Goal: Task Accomplishment & Management: Manage account settings

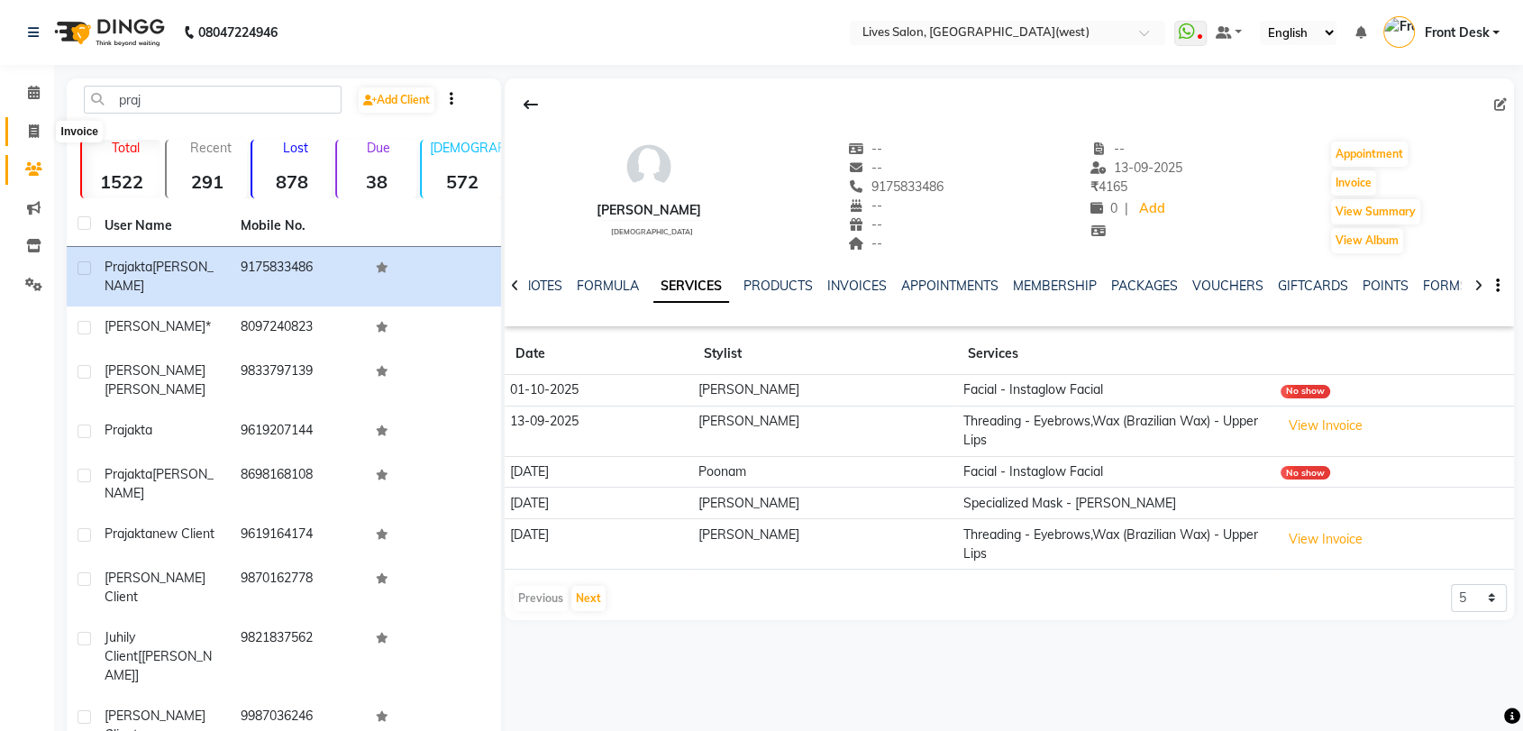
click at [22, 137] on span at bounding box center [34, 132] width 32 height 21
select select "service"
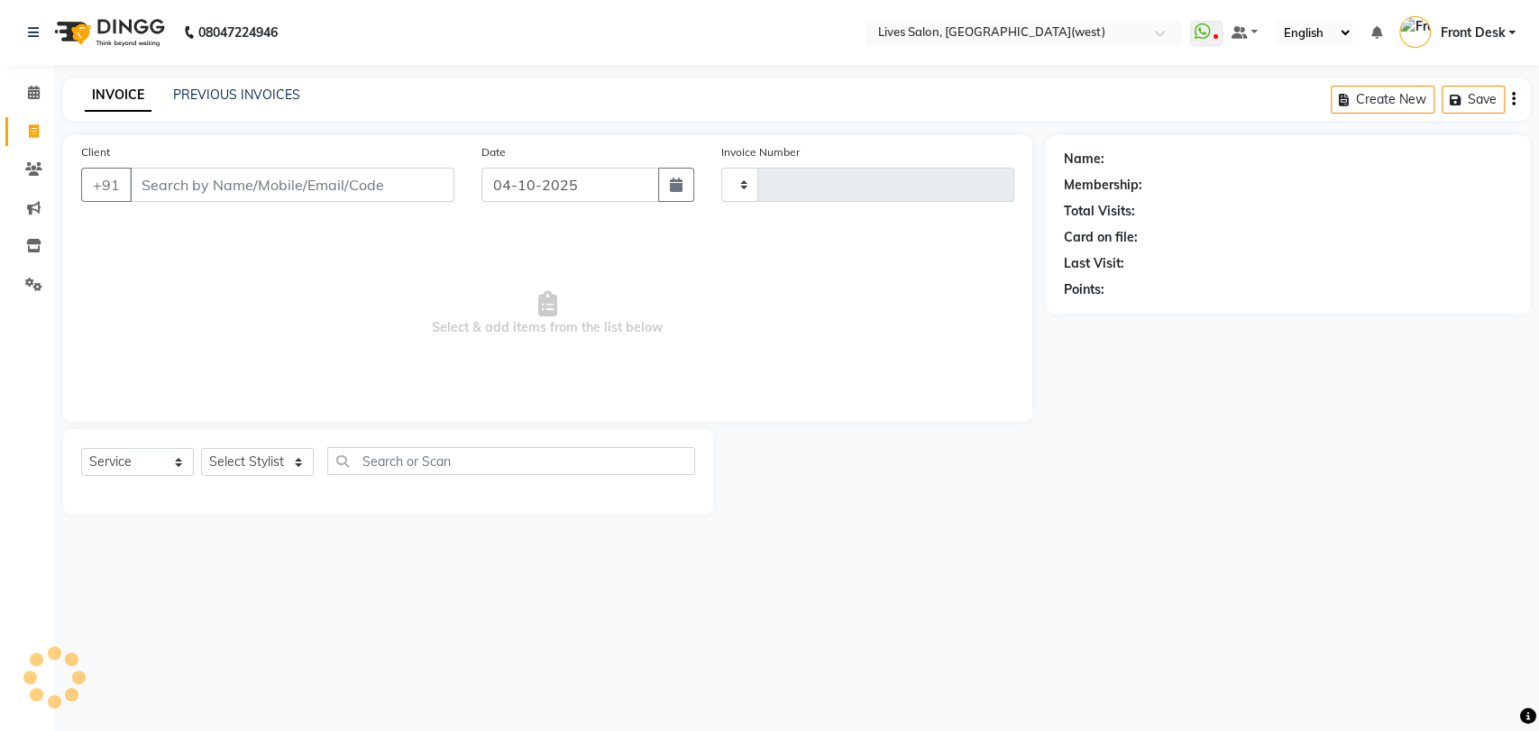
type input "1211"
select select "4342"
click at [274, 90] on link "PREVIOUS INVOICES" at bounding box center [236, 95] width 127 height 16
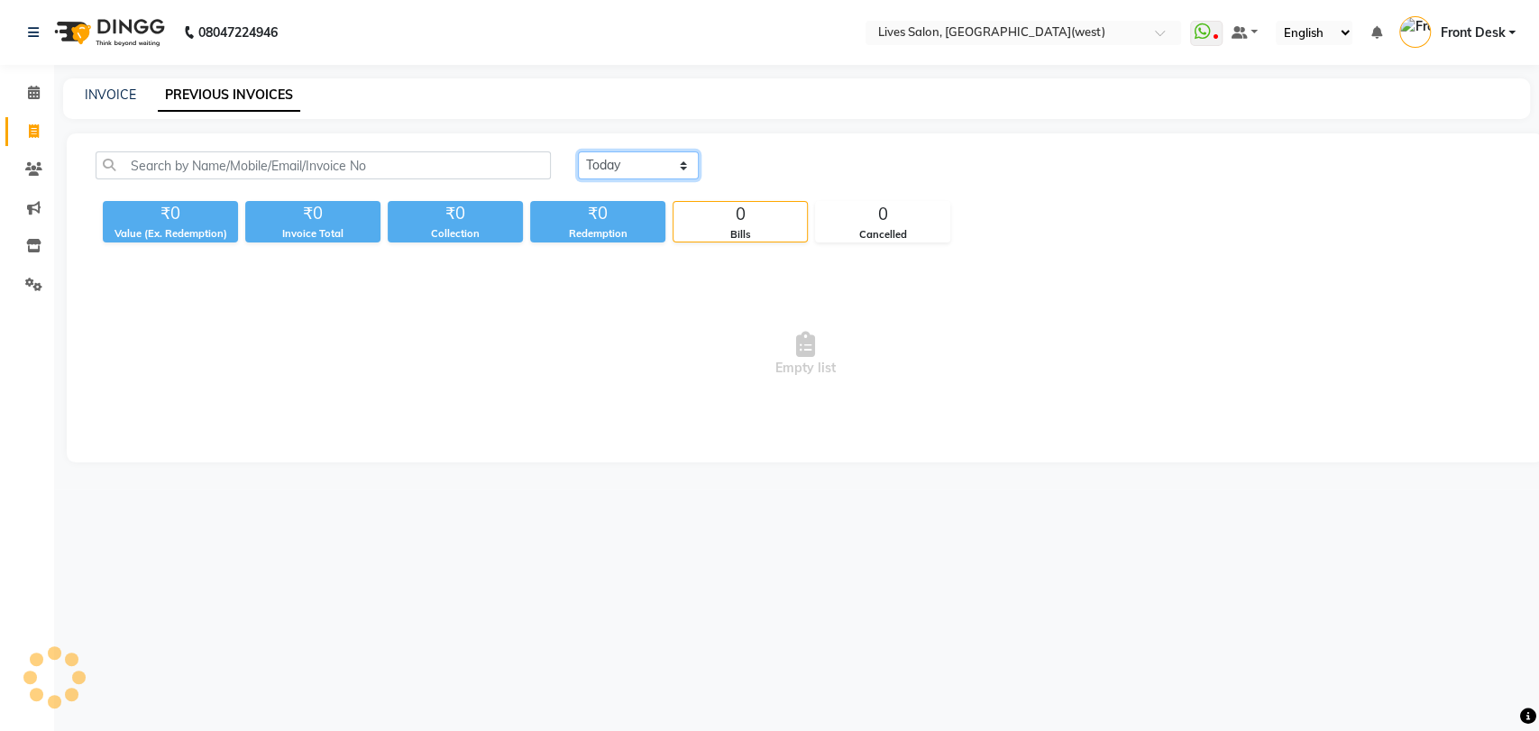
click at [643, 167] on select "[DATE] [DATE] Custom Range" at bounding box center [638, 165] width 121 height 28
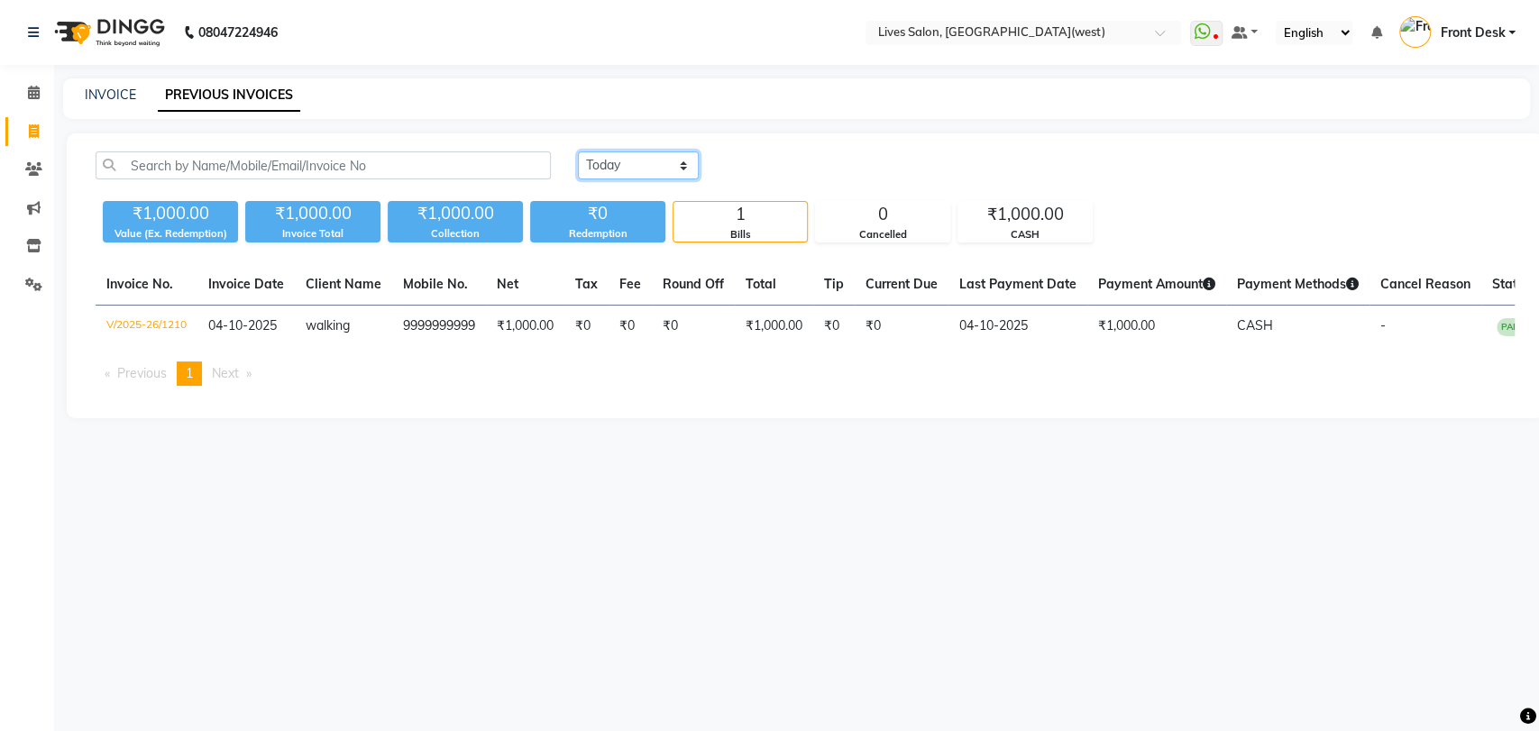
select select "yesterday"
click at [578, 151] on select "[DATE] [DATE] Custom Range" at bounding box center [638, 165] width 121 height 28
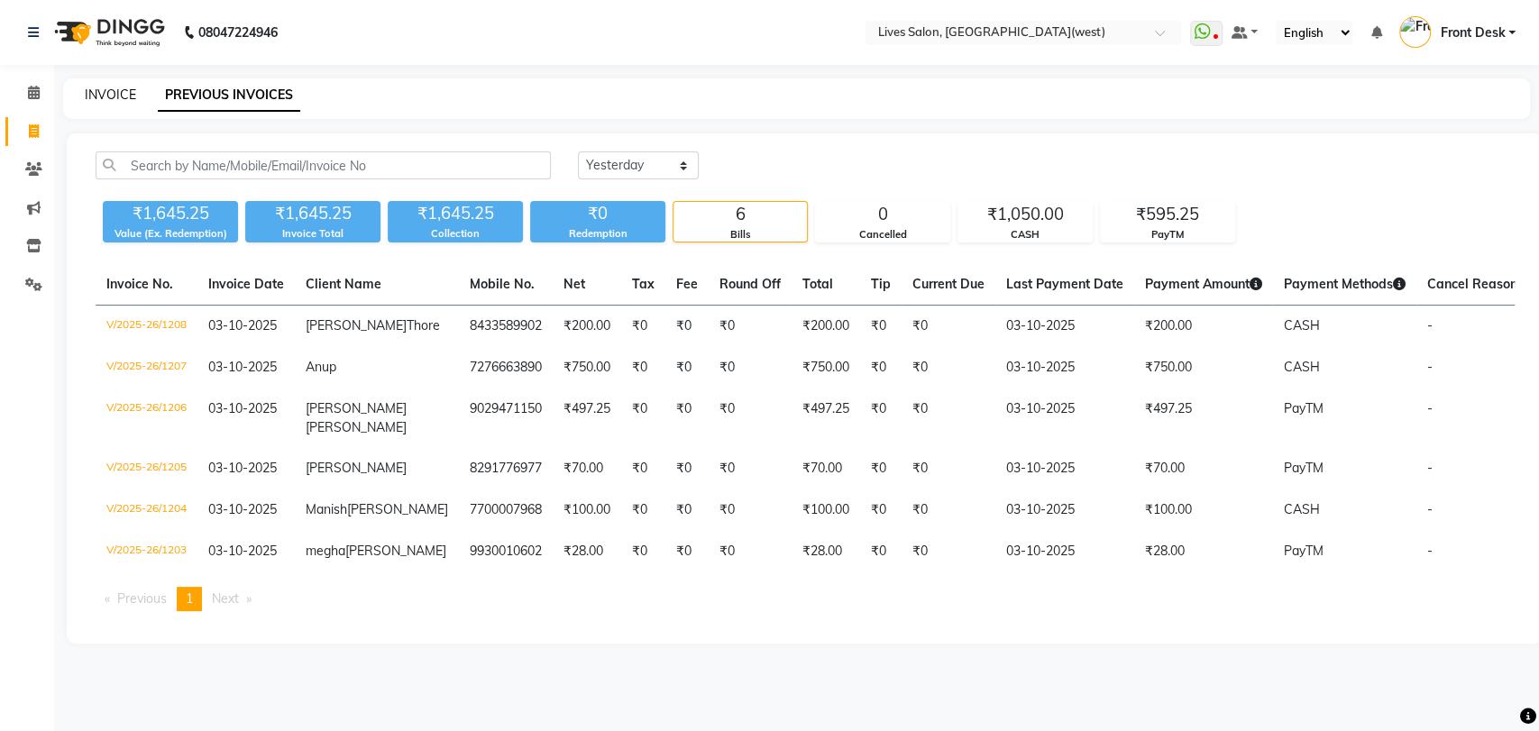
click at [99, 97] on link "INVOICE" at bounding box center [110, 95] width 51 height 16
select select "service"
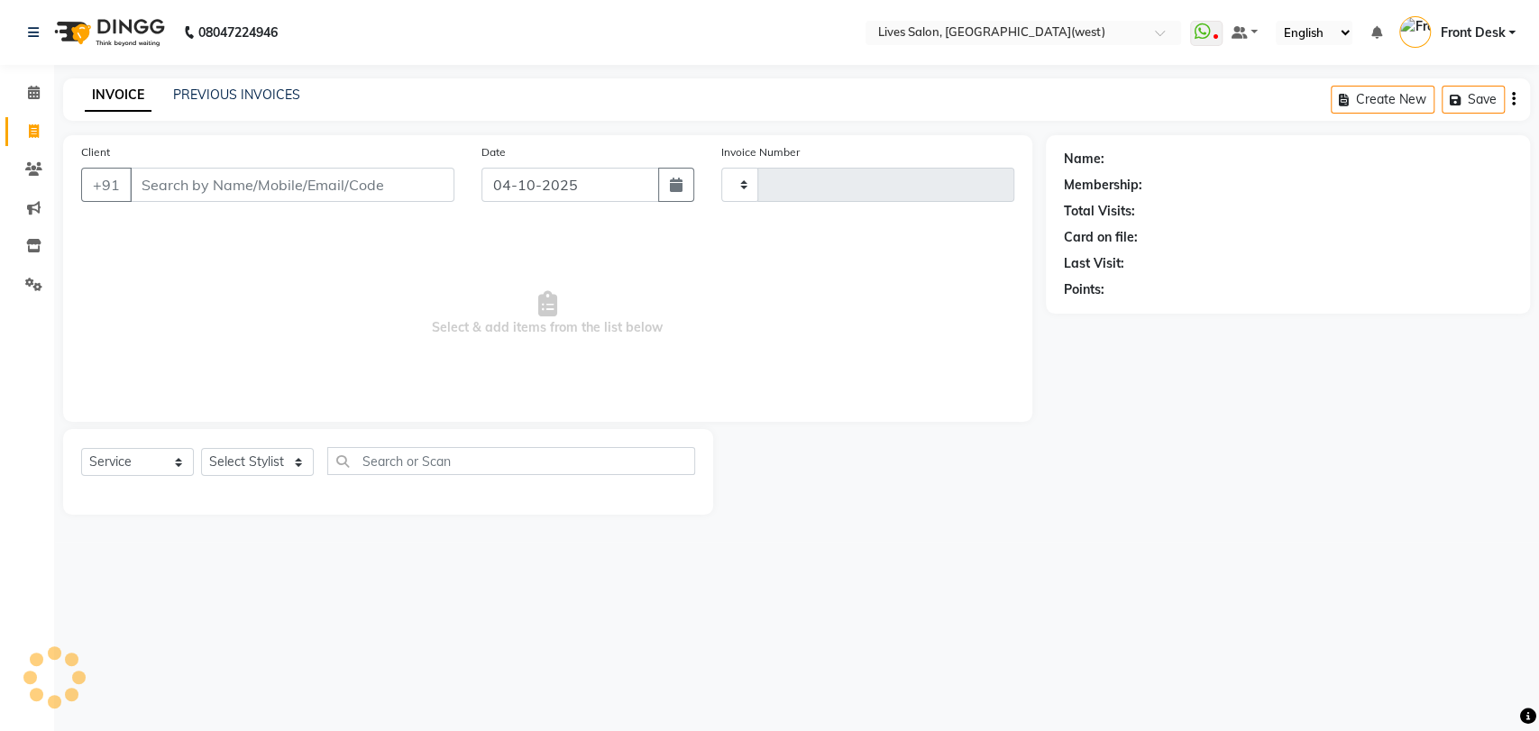
type input "1211"
select select "4342"
click at [259, 185] on input "Client" at bounding box center [292, 185] width 325 height 34
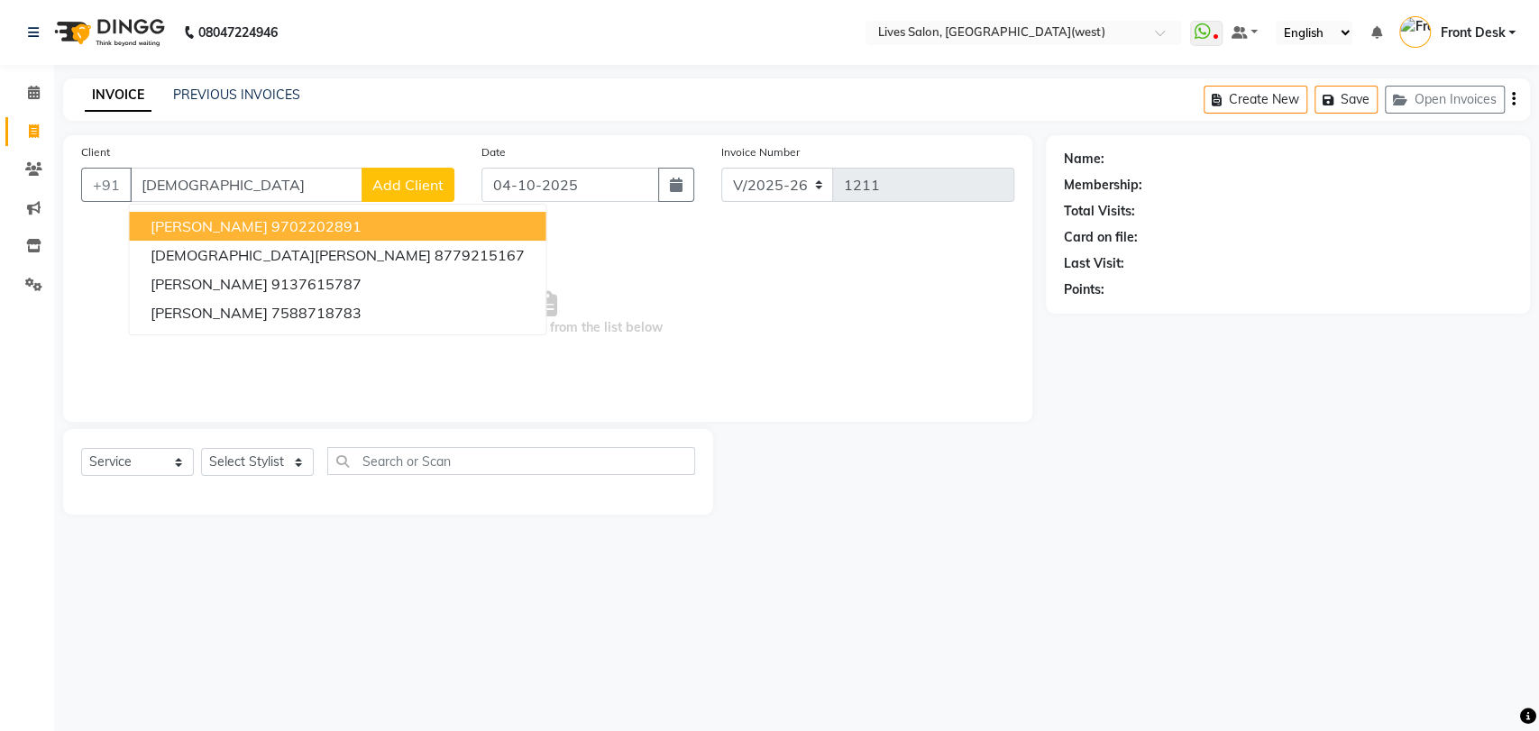
click at [270, 230] on ngb-highlight "9702202891" at bounding box center [315, 226] width 90 height 18
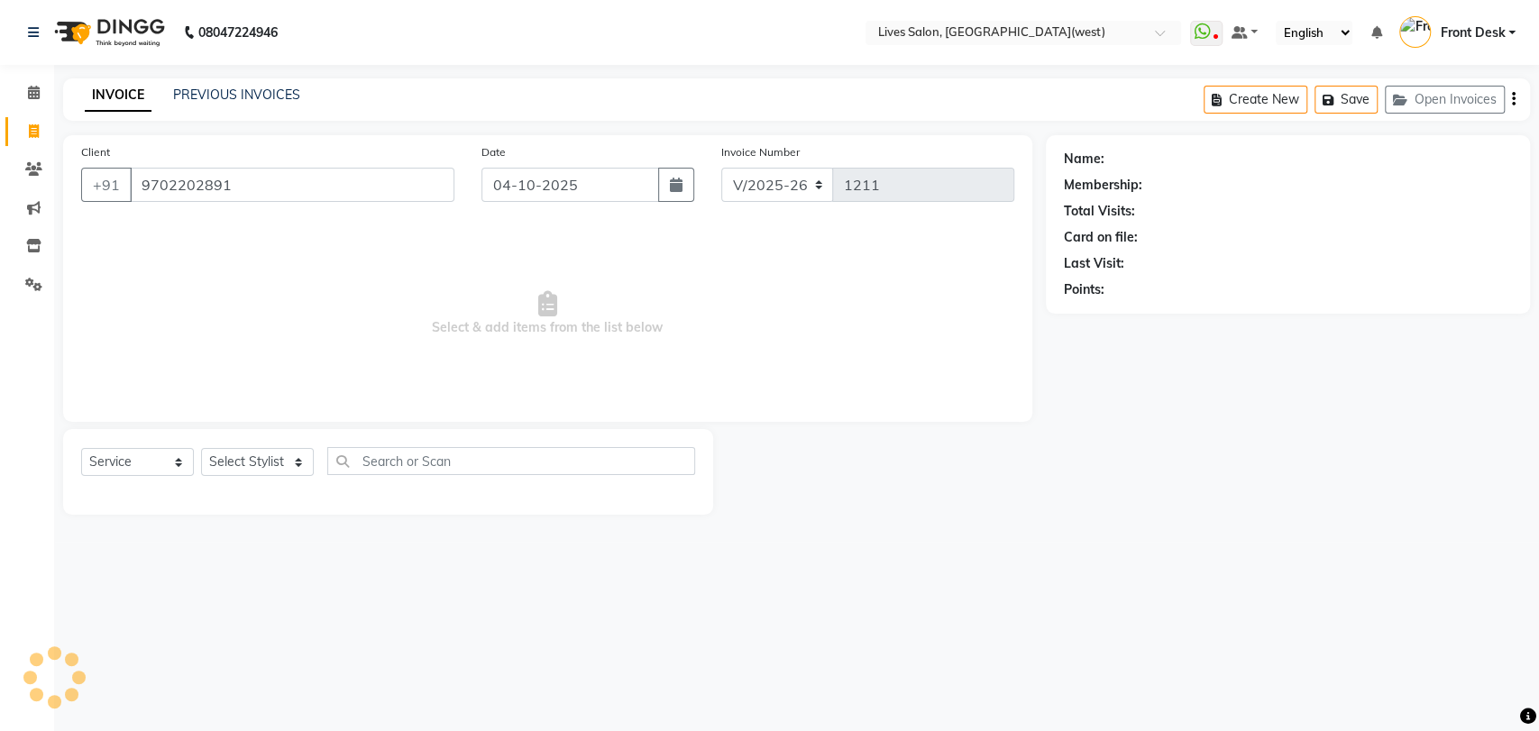
type input "9702202891"
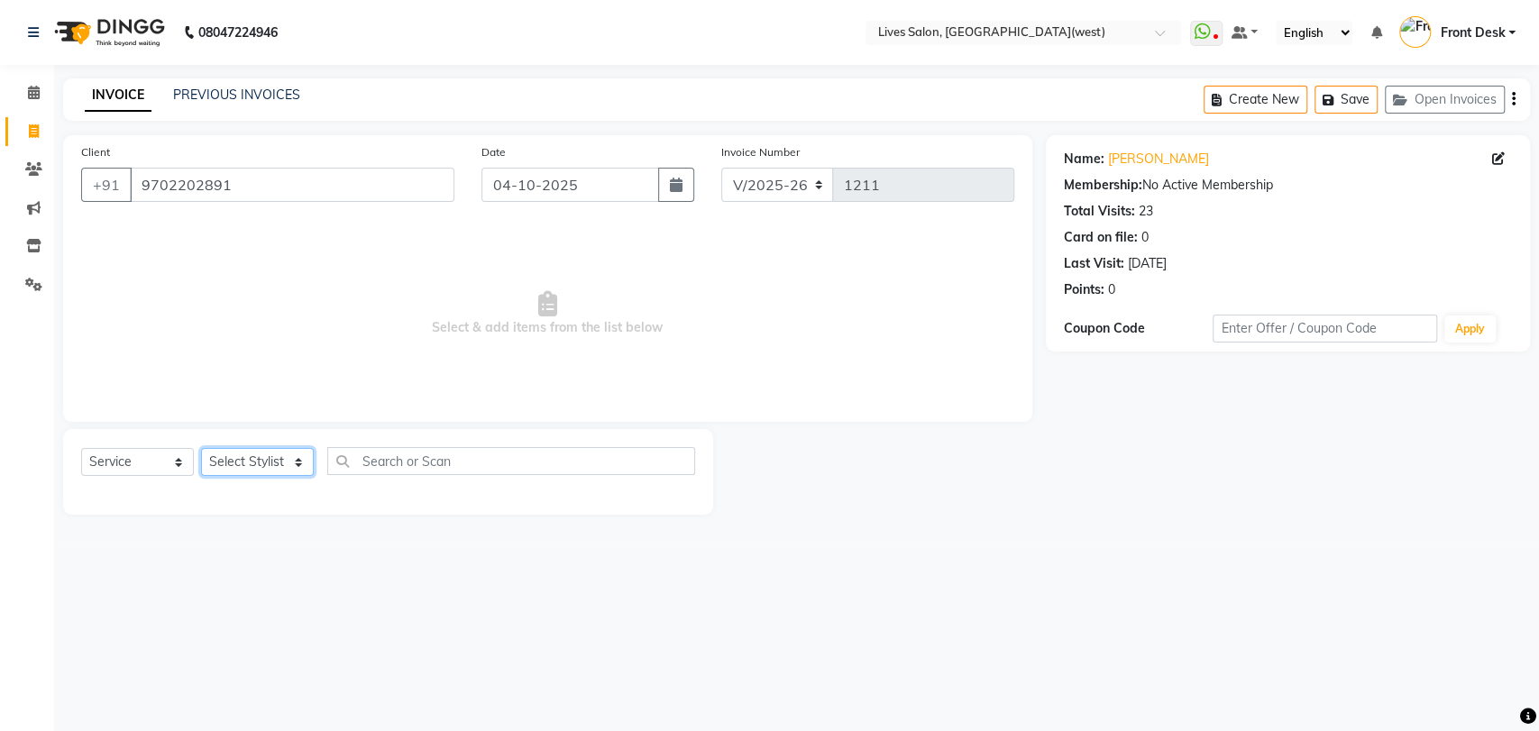
click at [282, 464] on select "Select Stylist [PERSON_NAME] Front Desk [PERSON_NAME] [PERSON_NAME] sameer [PER…" at bounding box center [257, 462] width 113 height 28
select select "26838"
click at [201, 448] on select "Select Stylist [PERSON_NAME] Front Desk [PERSON_NAME] [PERSON_NAME] sameer [PER…" at bounding box center [257, 462] width 113 height 28
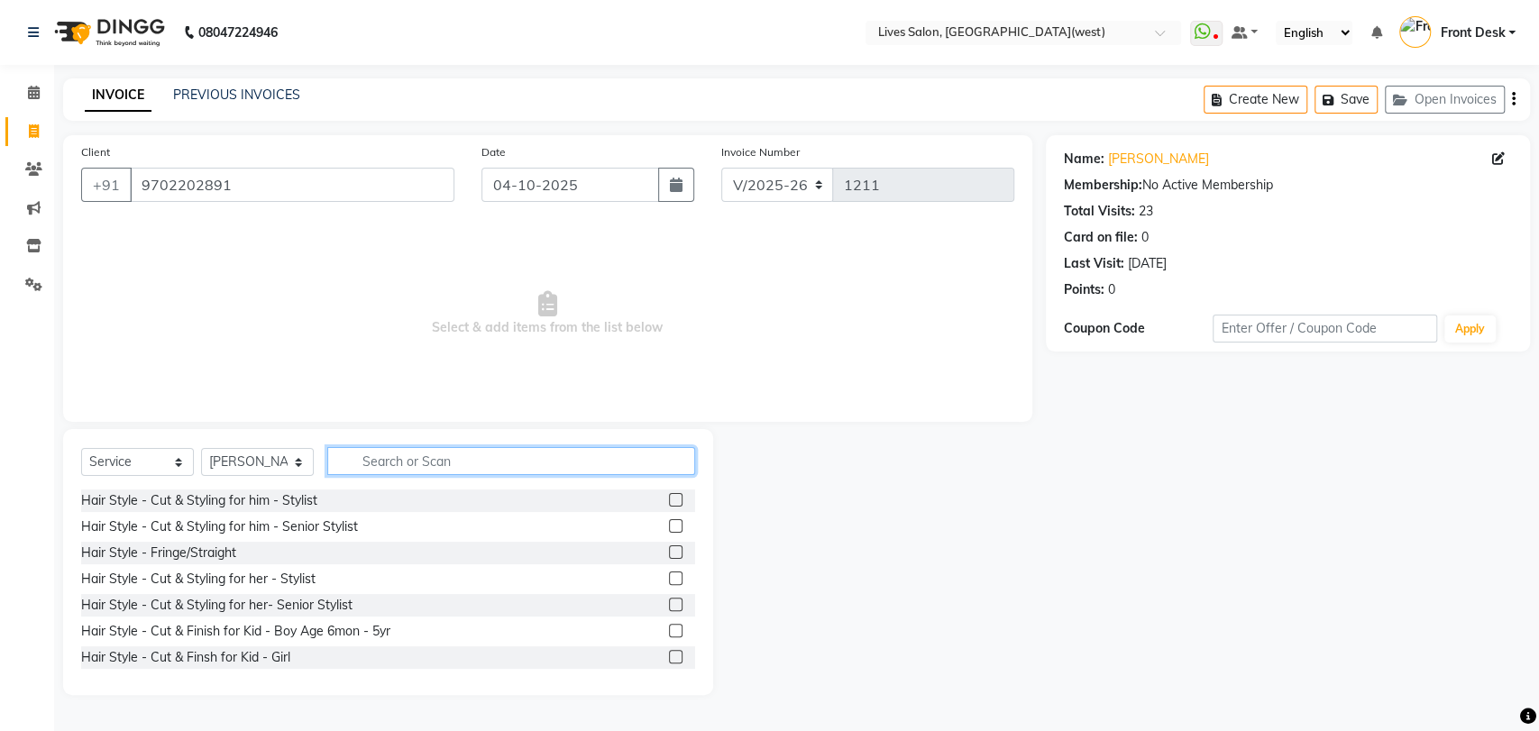
click at [425, 463] on input "text" at bounding box center [511, 461] width 368 height 28
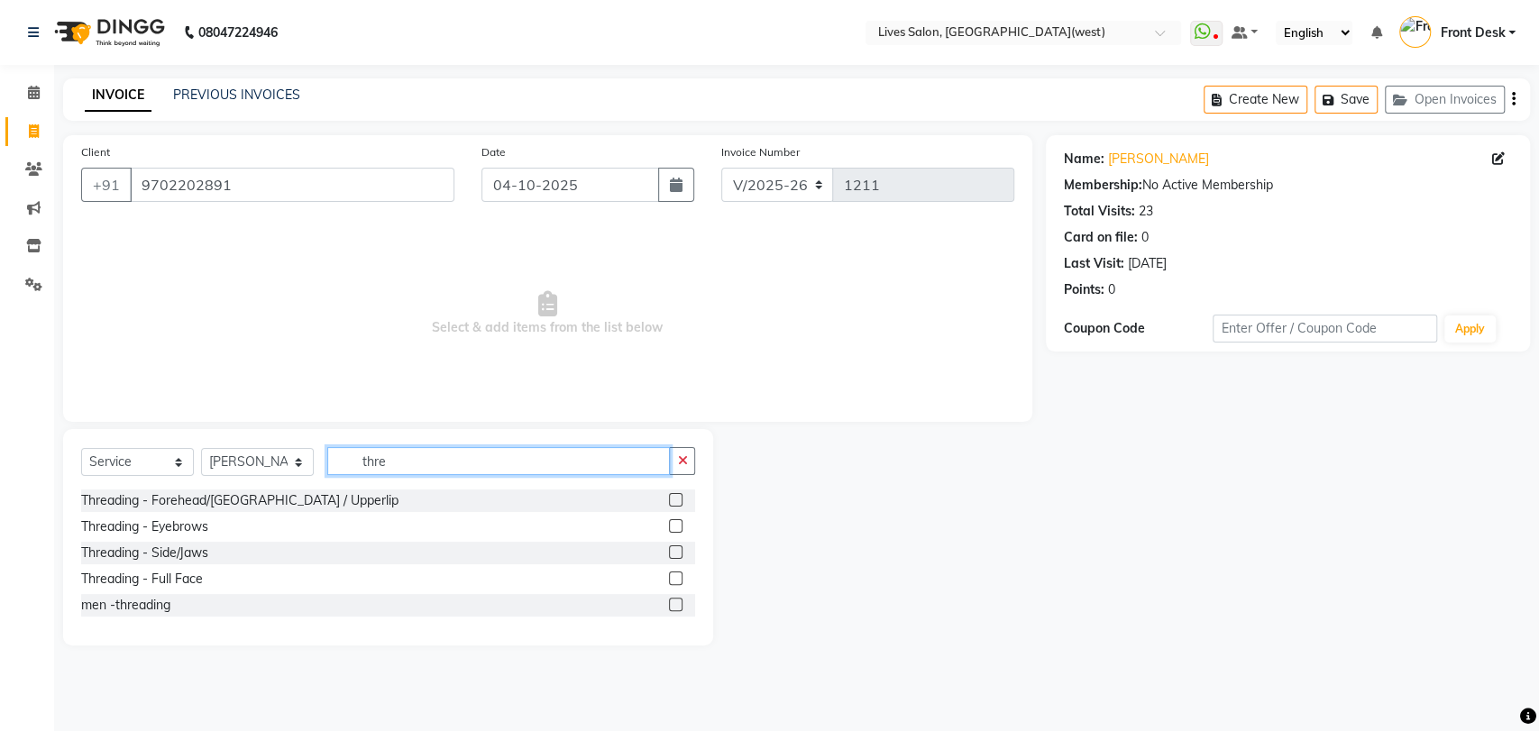
type input "thre"
click at [674, 528] on label at bounding box center [676, 526] width 14 height 14
click at [674, 528] on input "checkbox" at bounding box center [675, 527] width 12 height 12
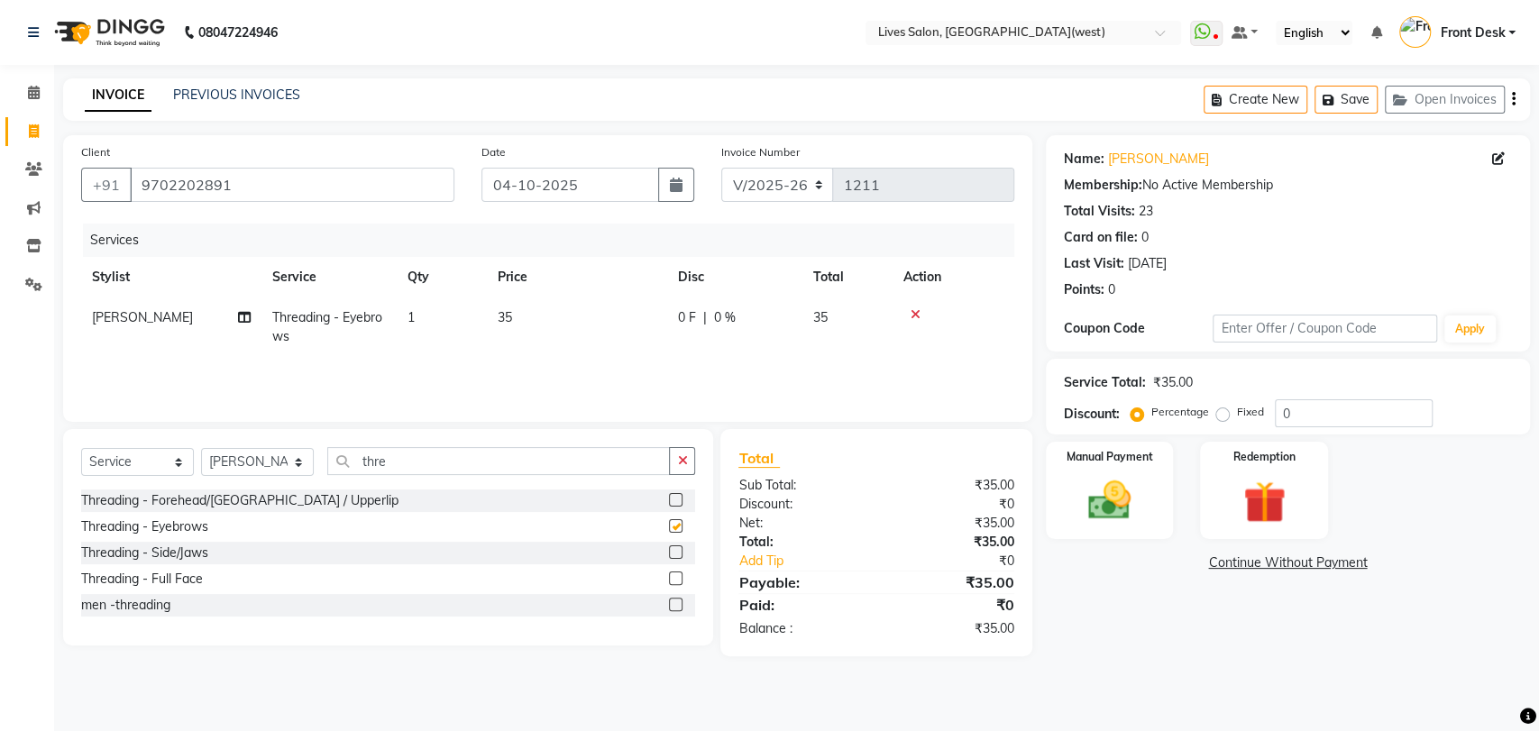
checkbox input "false"
click at [672, 501] on label at bounding box center [676, 500] width 14 height 14
click at [672, 501] on input "checkbox" at bounding box center [675, 501] width 12 height 12
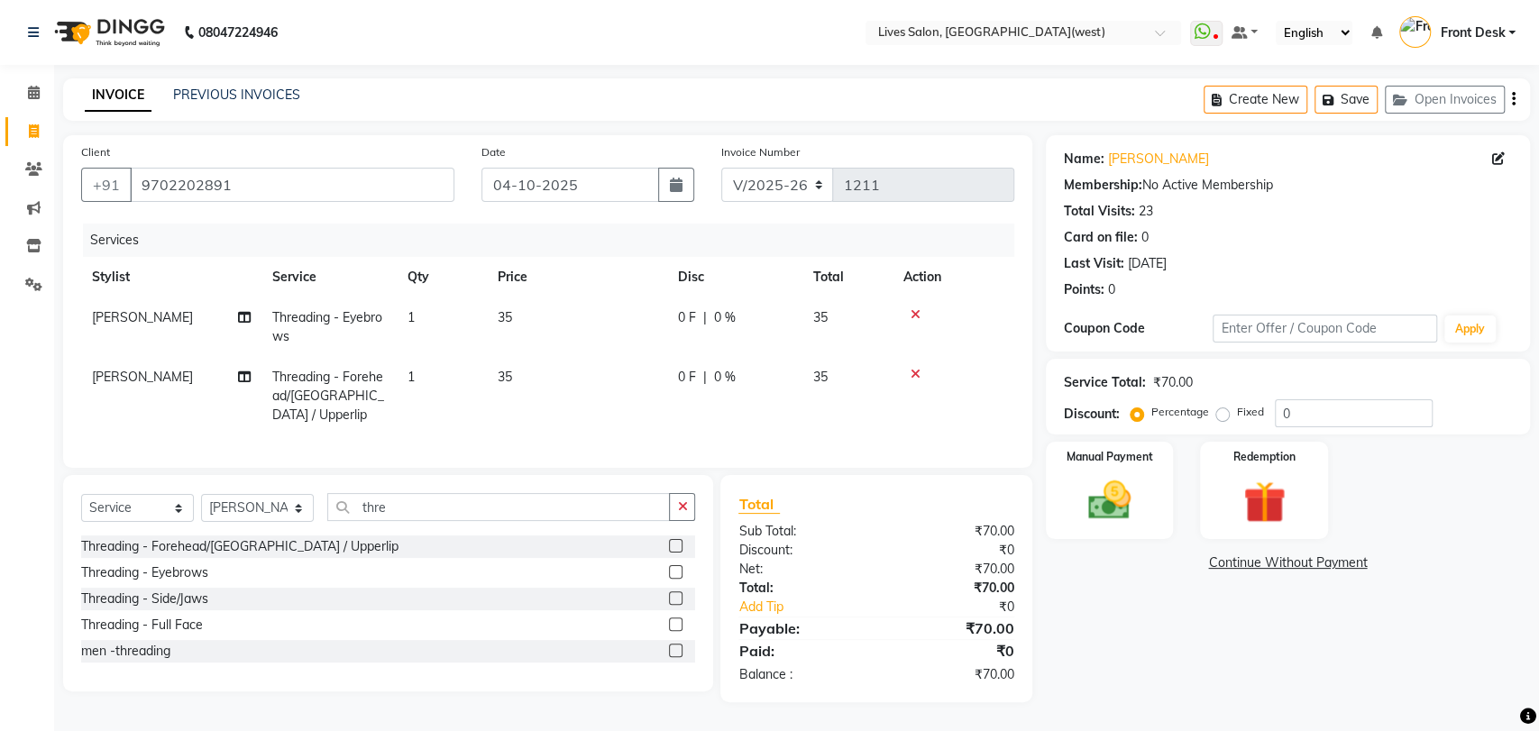
click at [678, 540] on label at bounding box center [676, 546] width 14 height 14
click at [678, 541] on input "checkbox" at bounding box center [675, 547] width 12 height 12
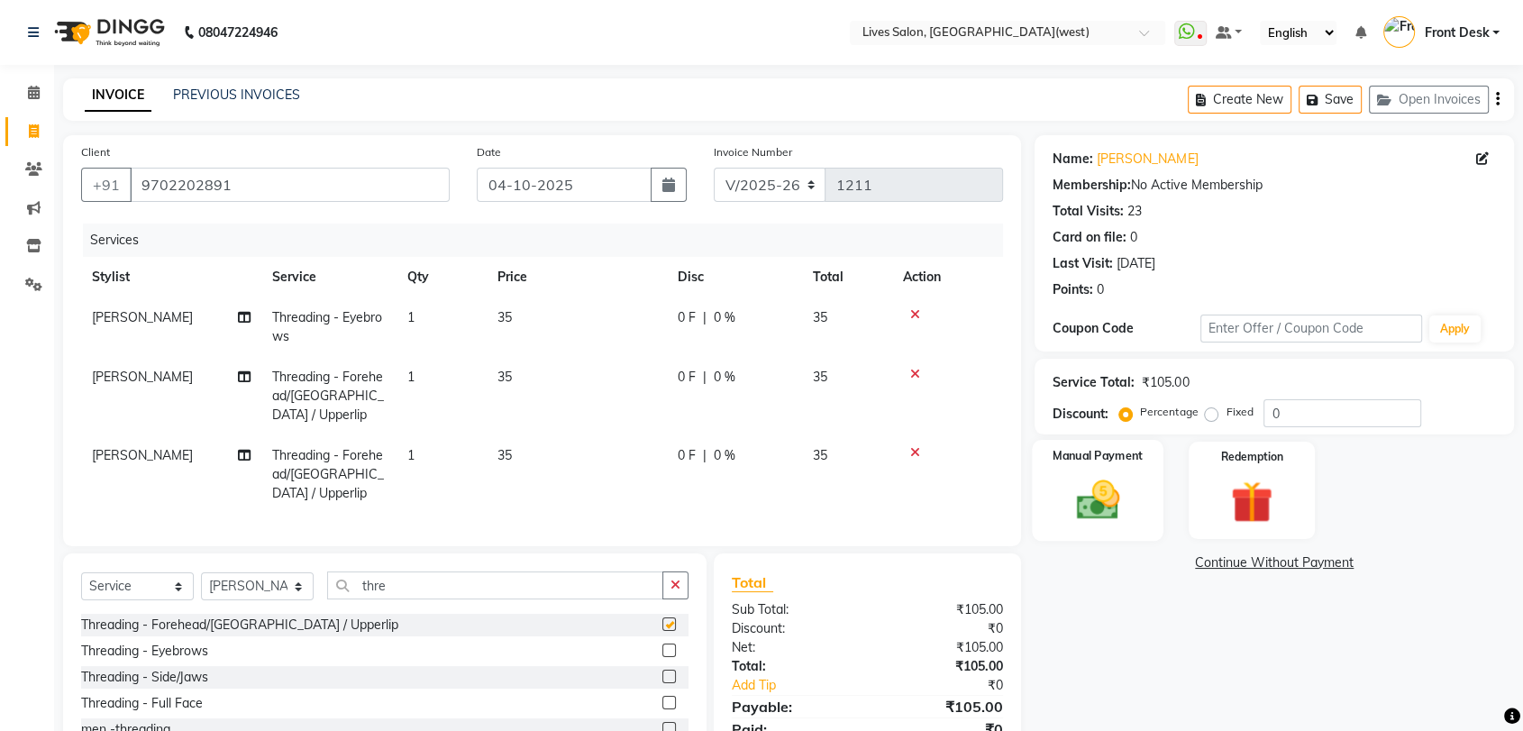
checkbox input "false"
click at [1117, 463] on label "Manual Payment" at bounding box center [1099, 455] width 90 height 17
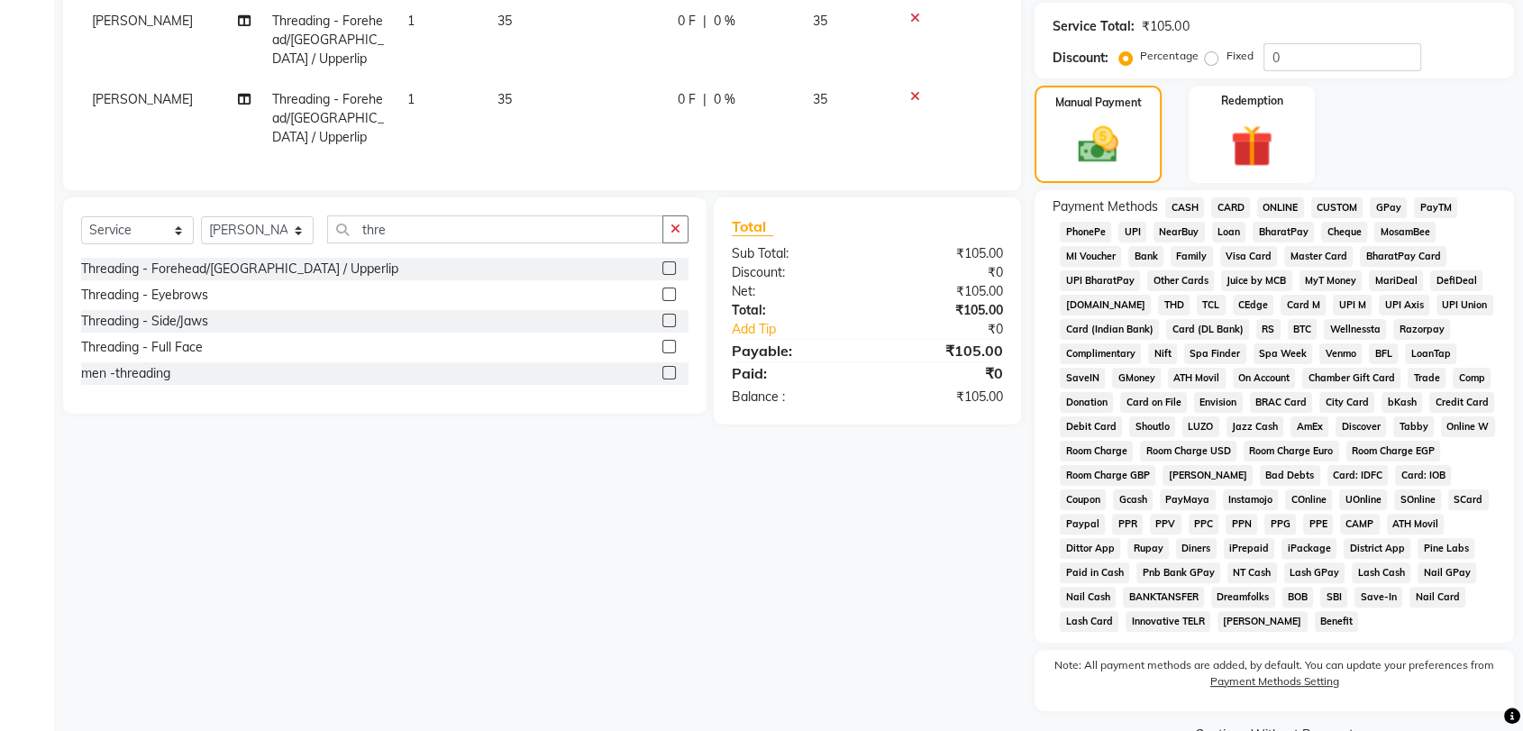
scroll to position [343, 0]
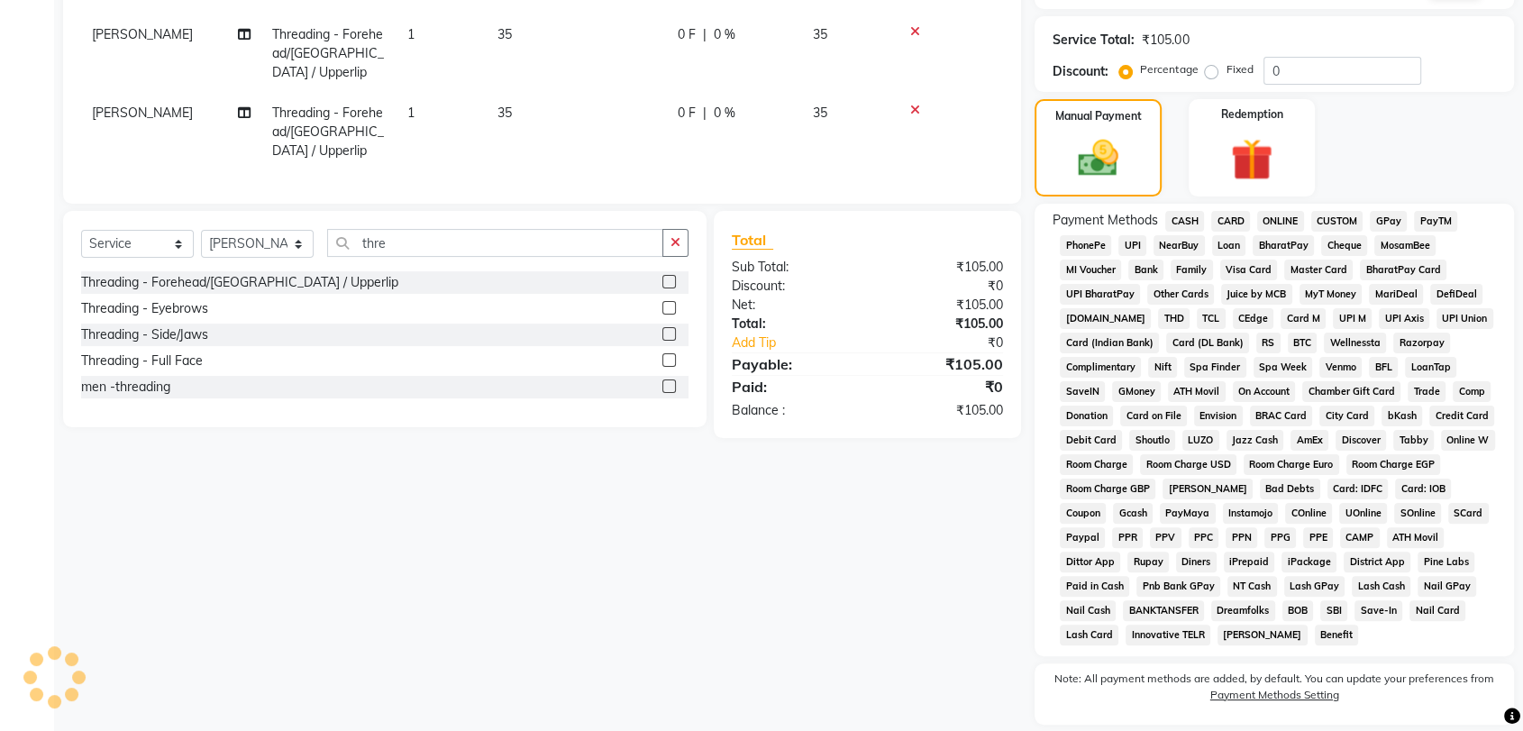
click at [1441, 224] on span "PayTM" at bounding box center [1435, 221] width 43 height 21
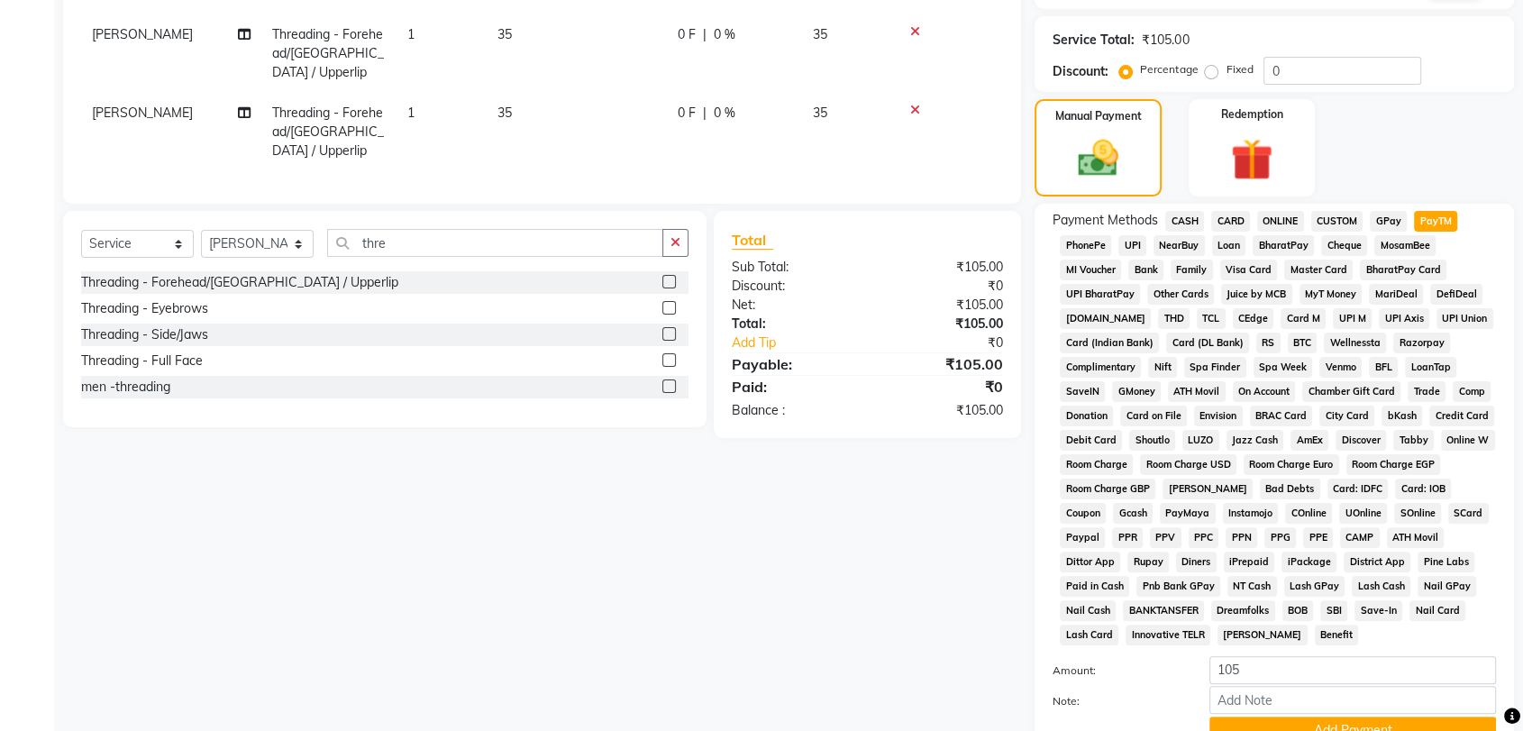
scroll to position [467, 0]
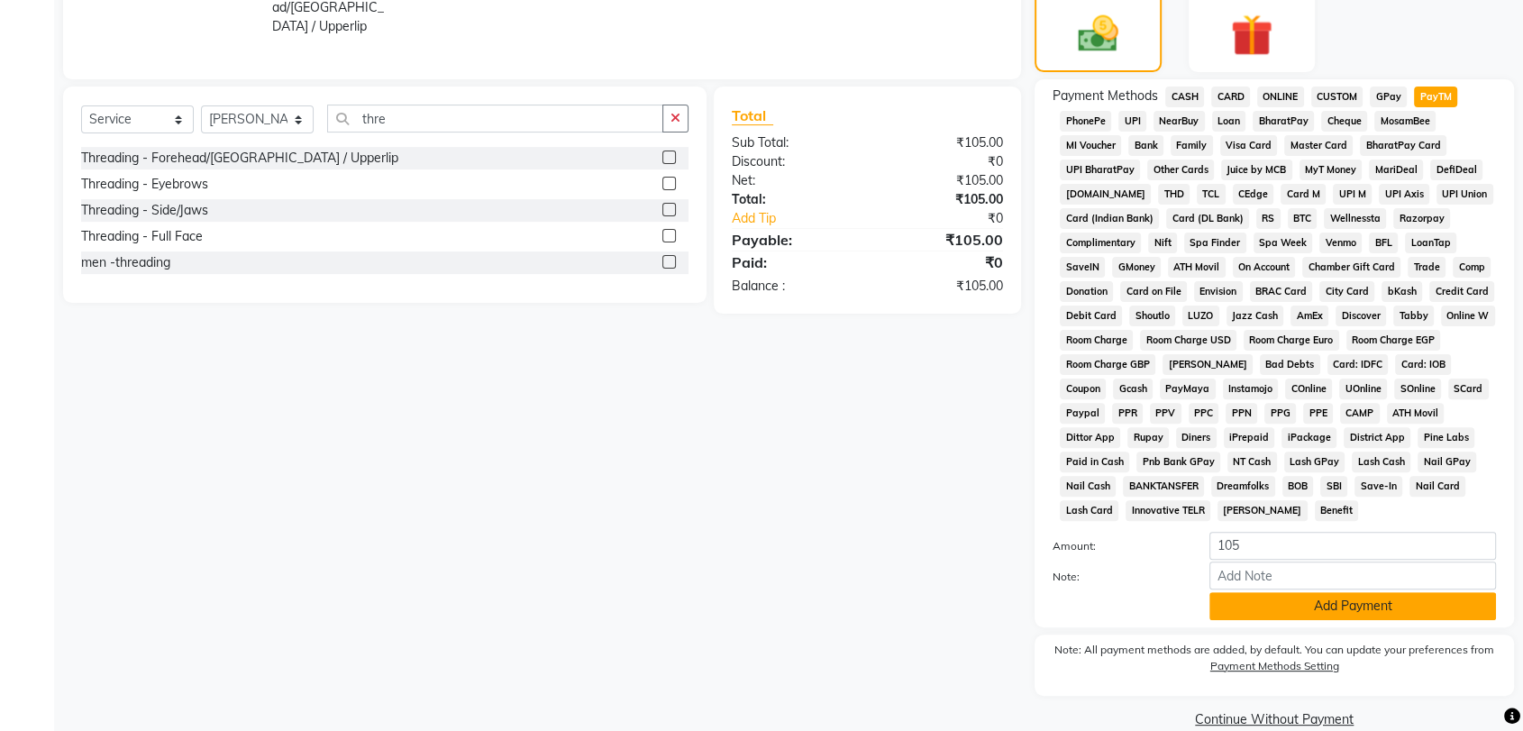
click at [1410, 606] on button "Add Payment" at bounding box center [1353, 606] width 287 height 28
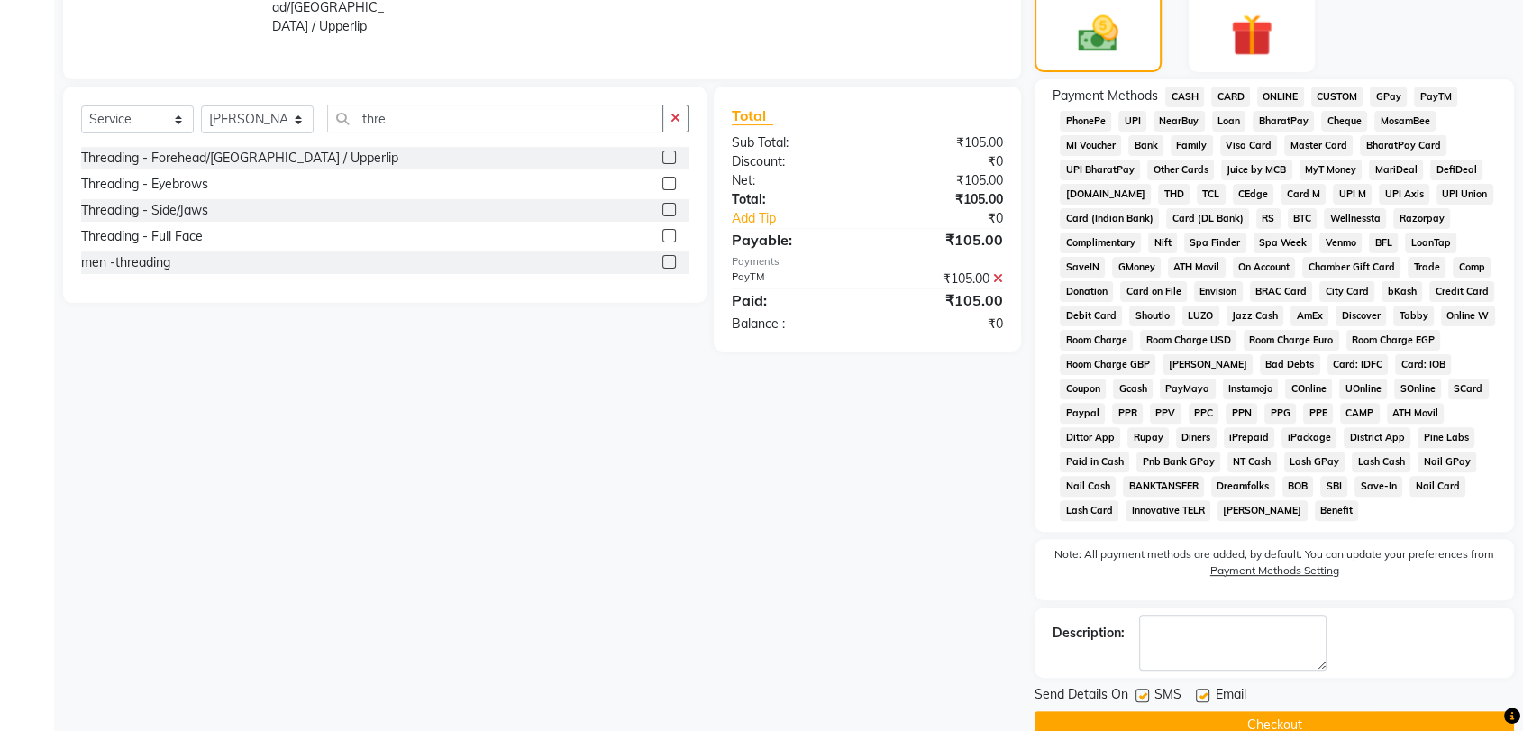
click at [1379, 718] on button "Checkout" at bounding box center [1275, 725] width 480 height 28
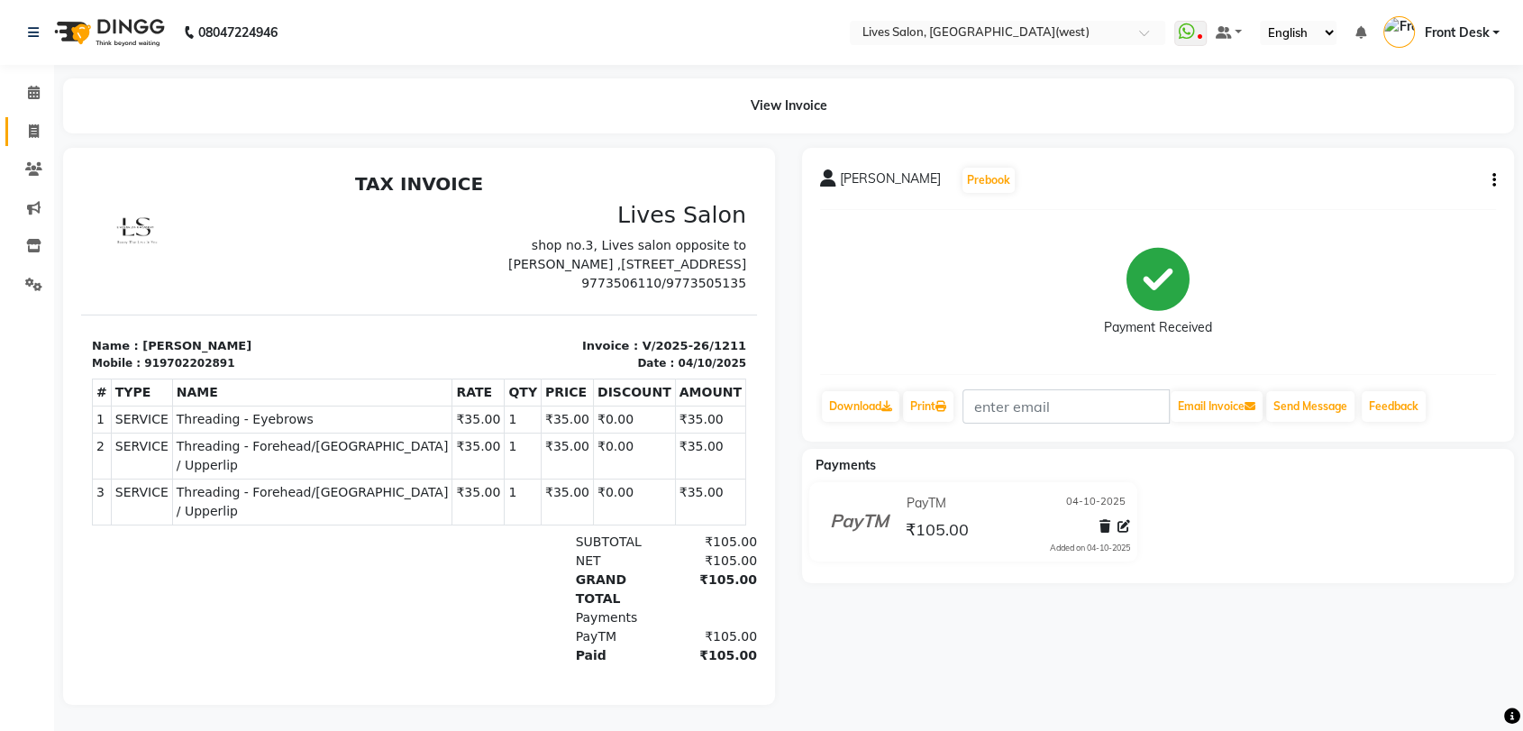
click at [25, 119] on link "Invoice" at bounding box center [26, 132] width 43 height 30
select select "service"
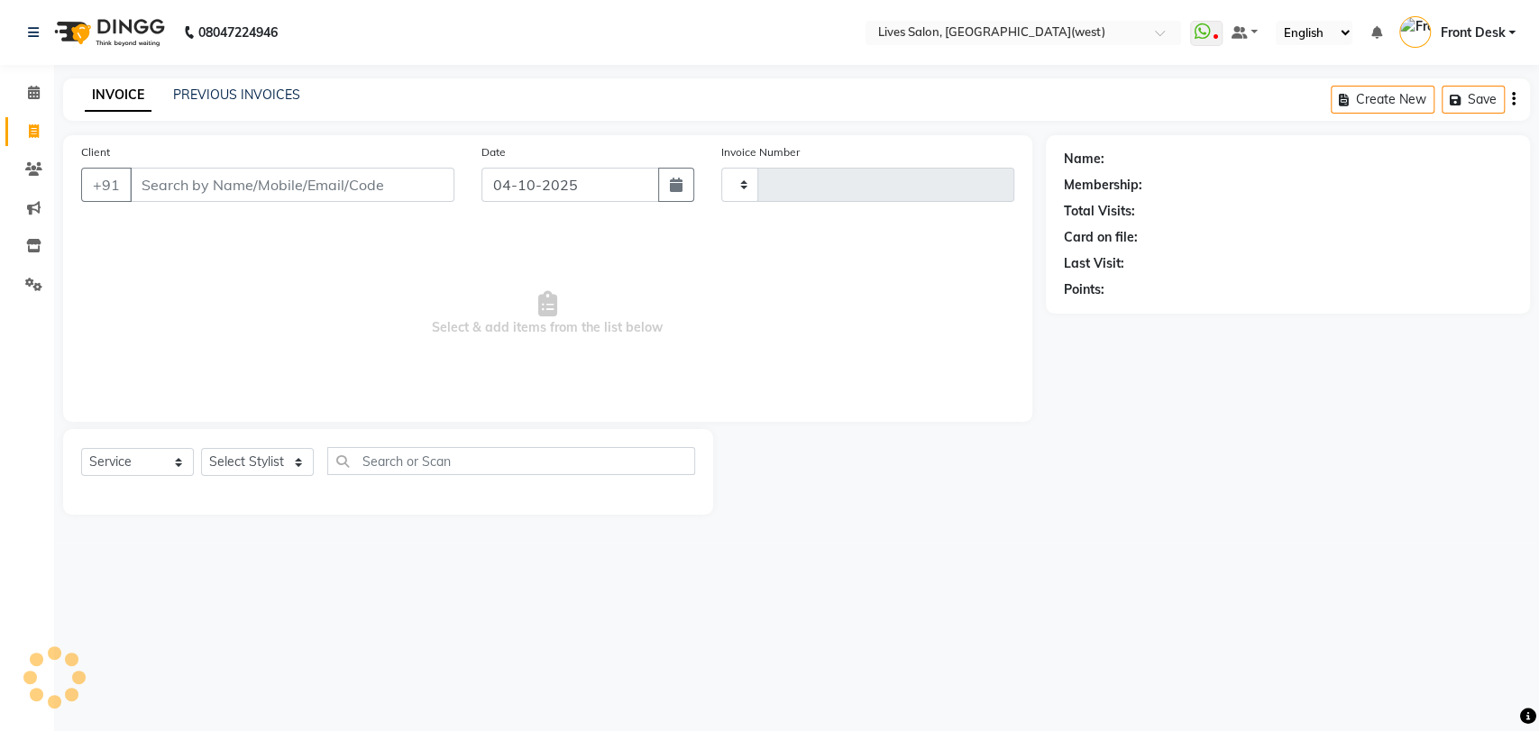
type input "1212"
select select "4342"
drag, startPoint x: 133, startPoint y: 456, endPoint x: 138, endPoint y: 543, distance: 86.7
click at [138, 543] on div "08047224946 Select Location × Lives Salon, [GEOGRAPHIC_DATA](west) WhatsApp Sta…" at bounding box center [769, 365] width 1539 height 731
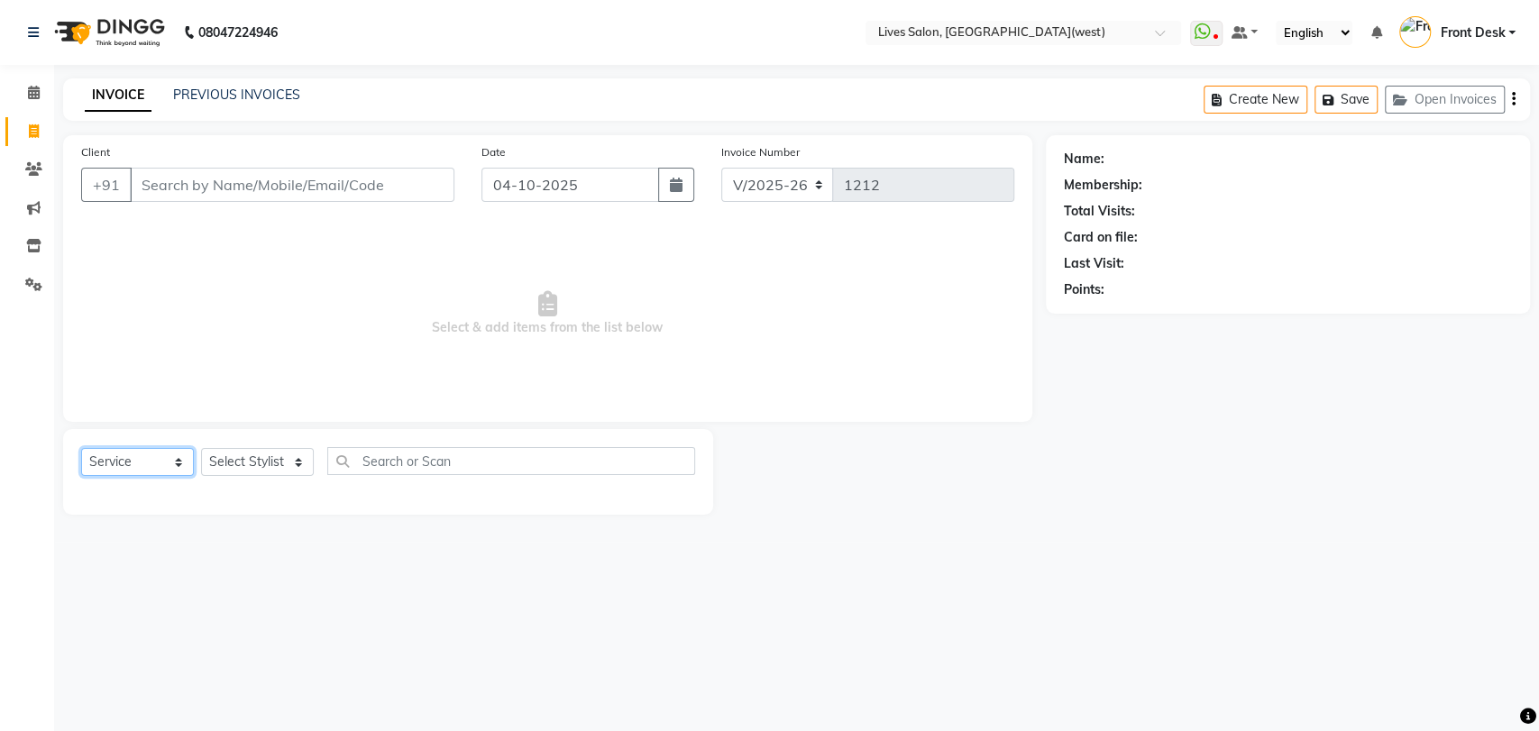
select select "product"
click at [81, 448] on select "Select Service Product Membership Package Voucher Prepaid Gift Card" at bounding box center [137, 462] width 113 height 28
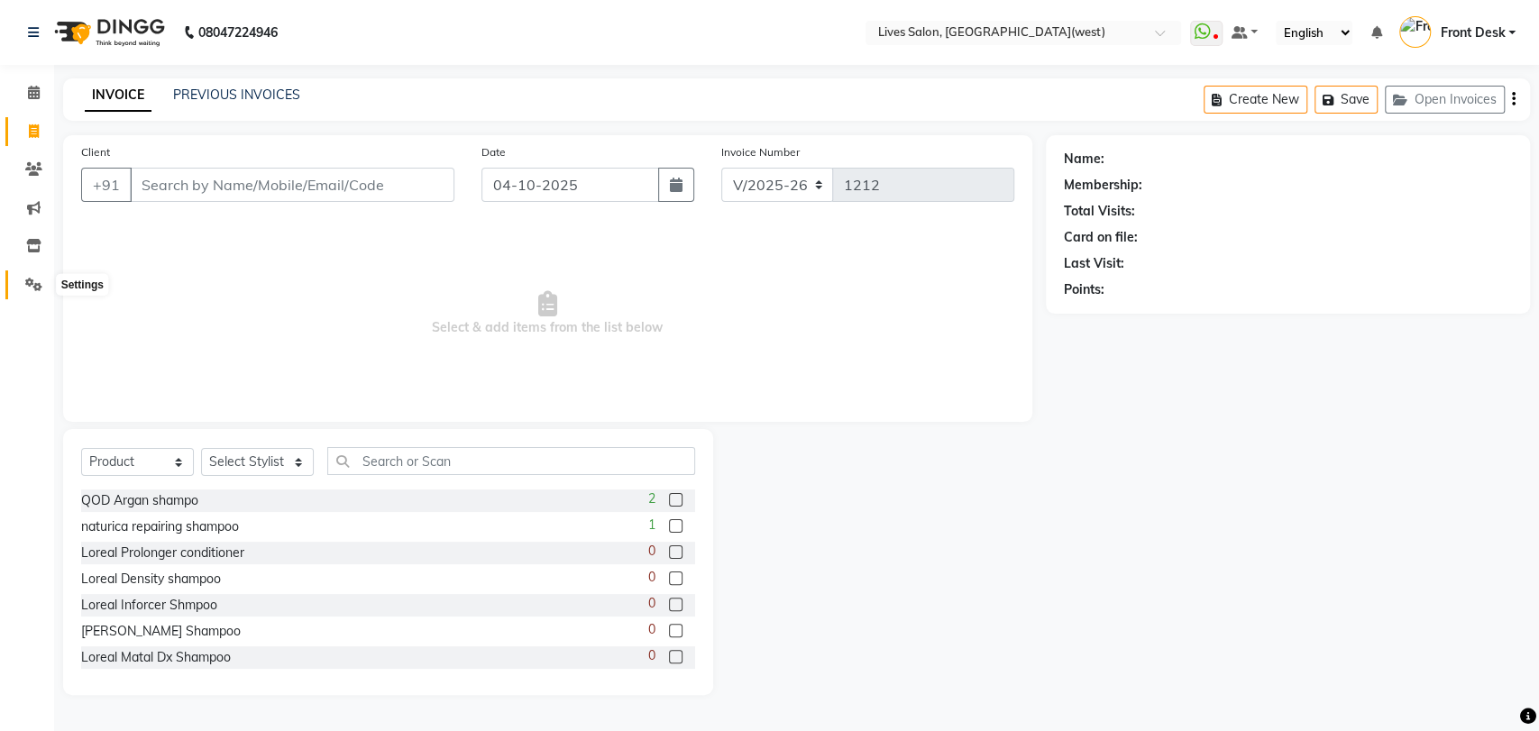
click at [22, 288] on span at bounding box center [34, 285] width 32 height 21
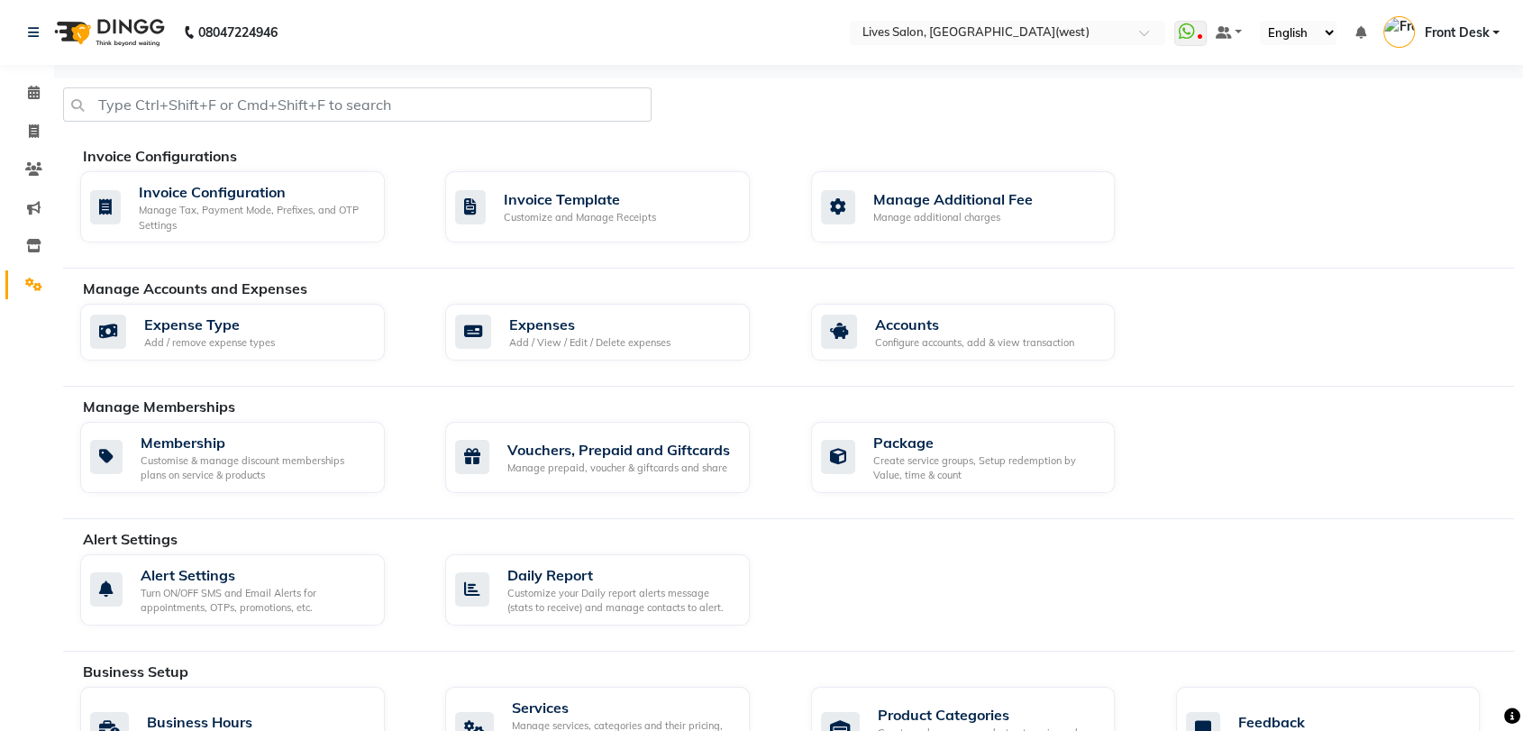
click at [572, 363] on div "Expense Type Add / remove expense types Expenses Add / View / Edit / Delete exp…" at bounding box center [797, 336] width 1461 height 64
click at [566, 347] on div "Add / View / Edit / Delete expenses" at bounding box center [589, 342] width 161 height 15
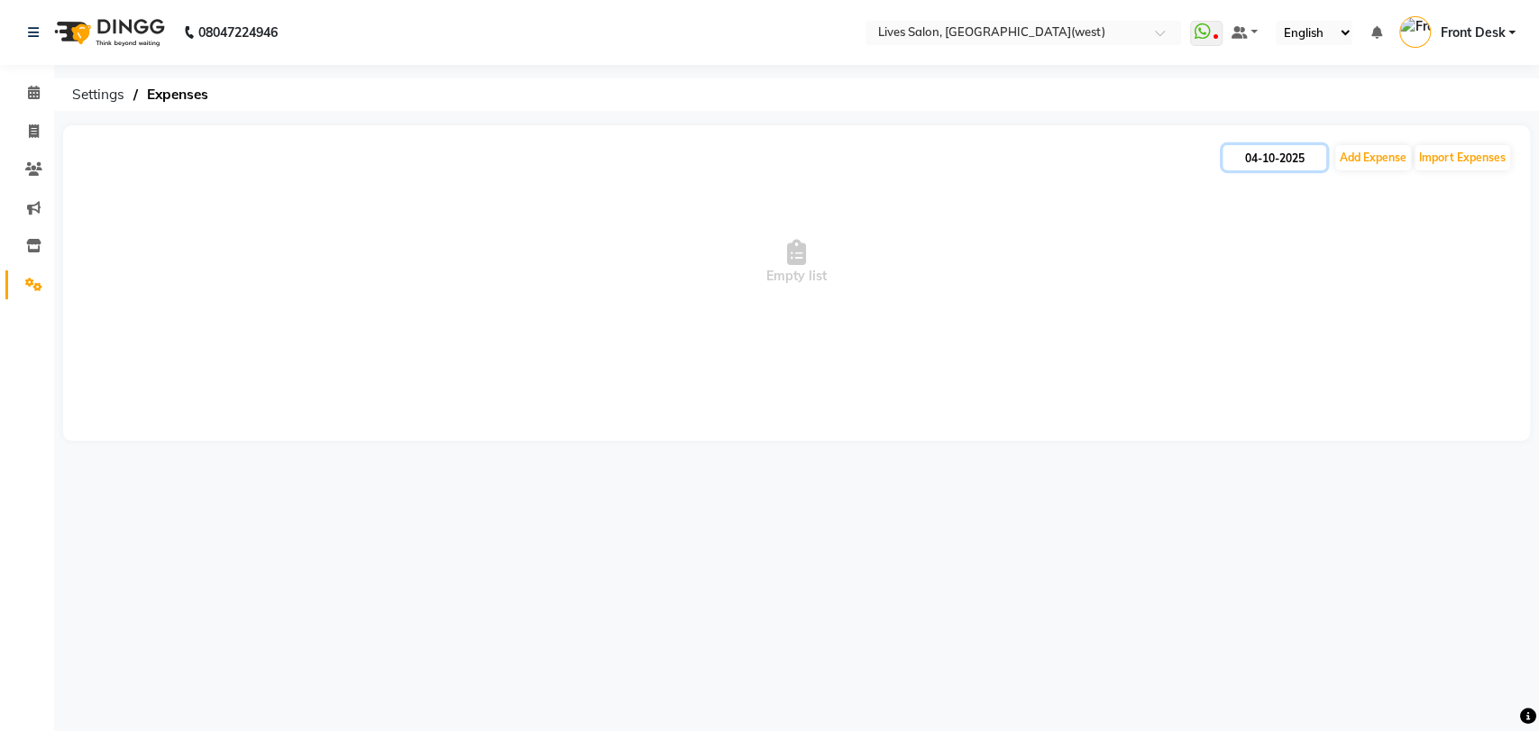
click at [1242, 158] on input "04-10-2025" at bounding box center [1274, 157] width 104 height 25
select select "10"
select select "2025"
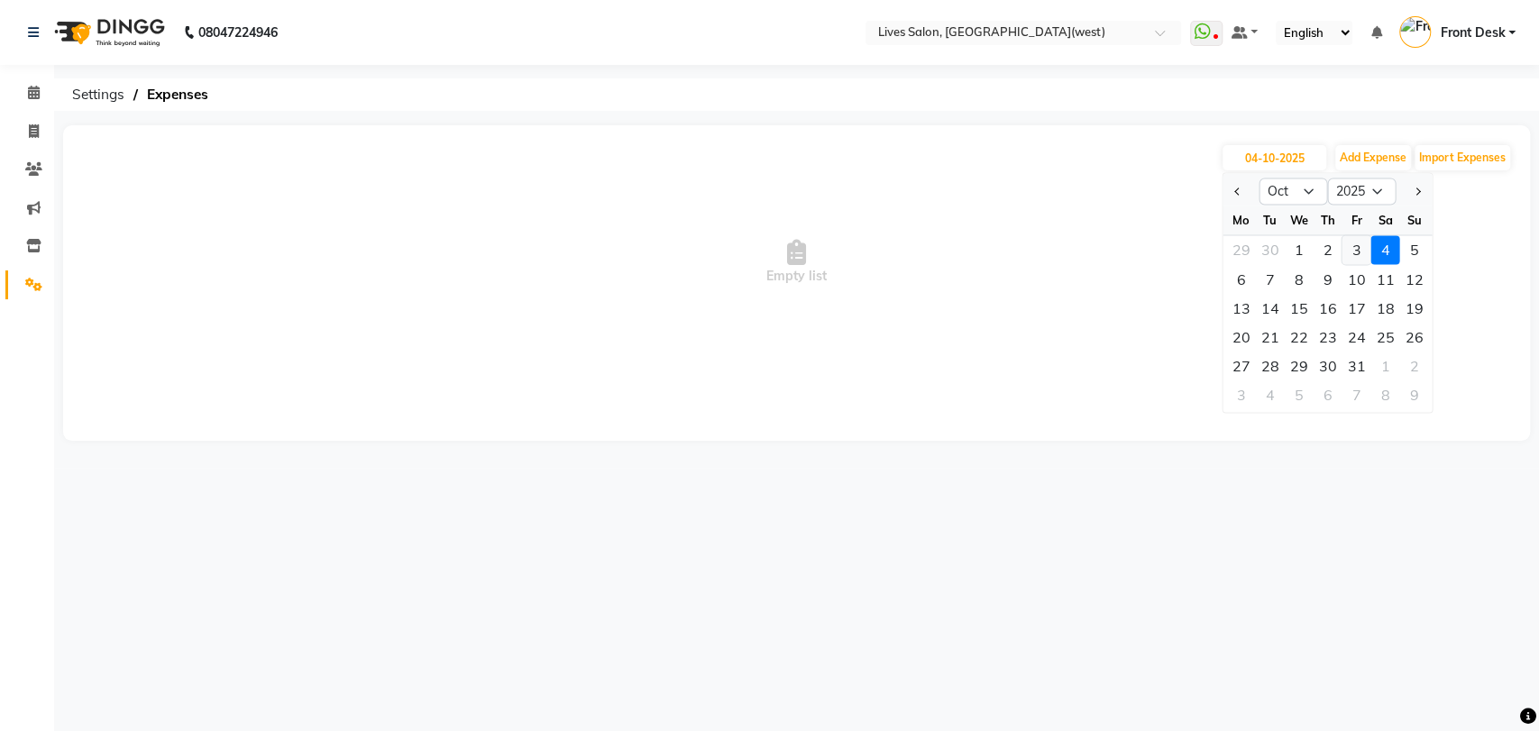
click at [1352, 245] on div "3" at bounding box center [1355, 249] width 29 height 29
type input "03-10-2025"
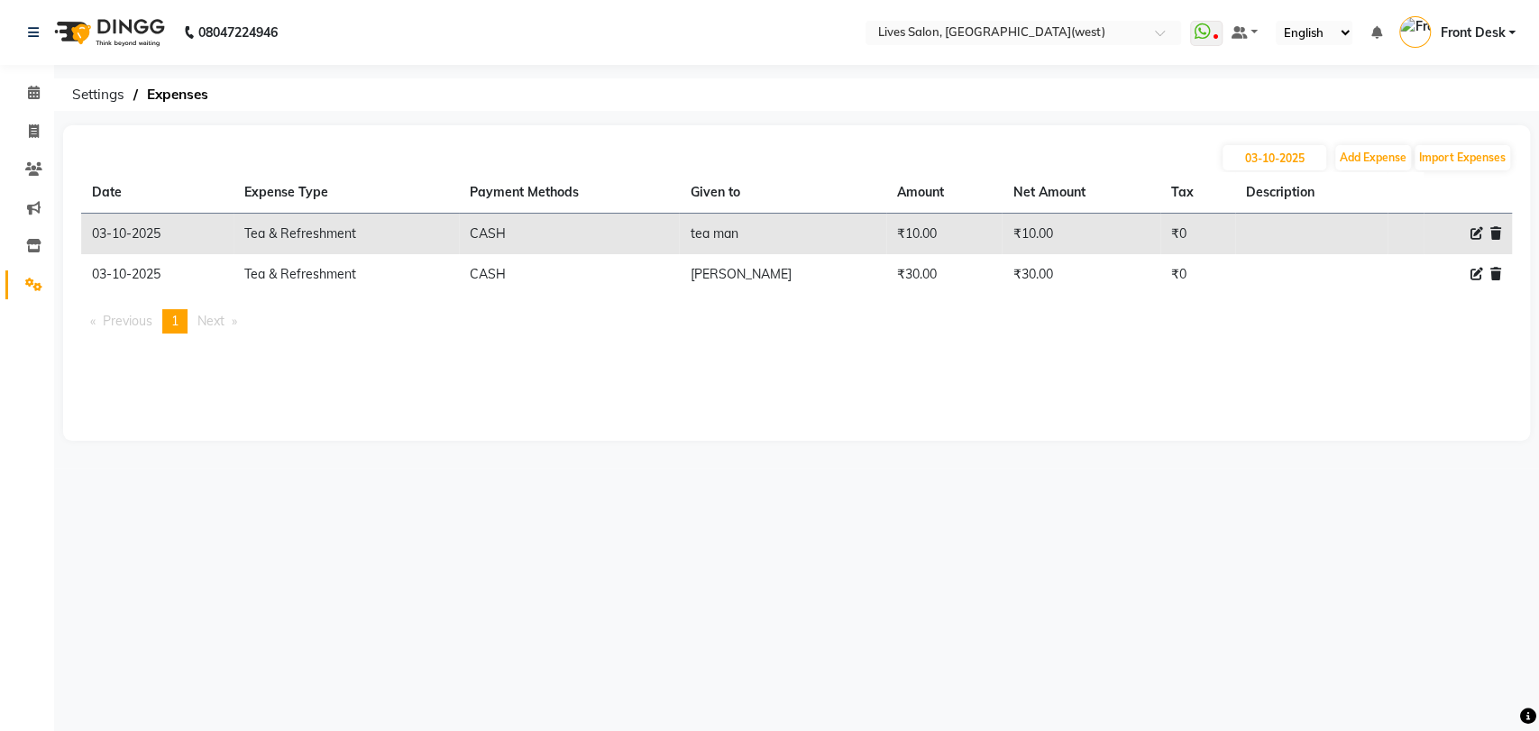
click at [1493, 270] on icon at bounding box center [1495, 274] width 11 height 13
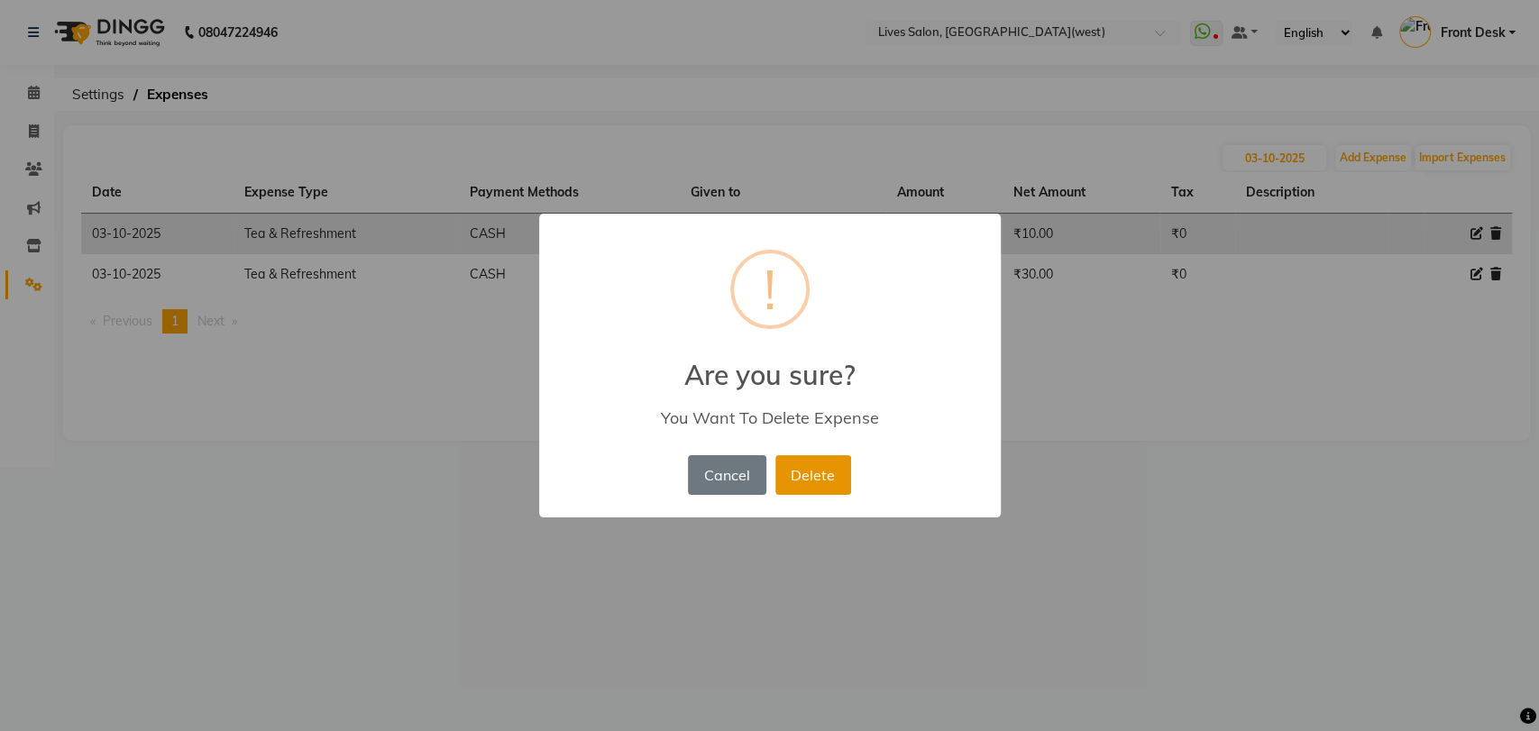
click at [816, 477] on button "Delete" at bounding box center [813, 475] width 76 height 40
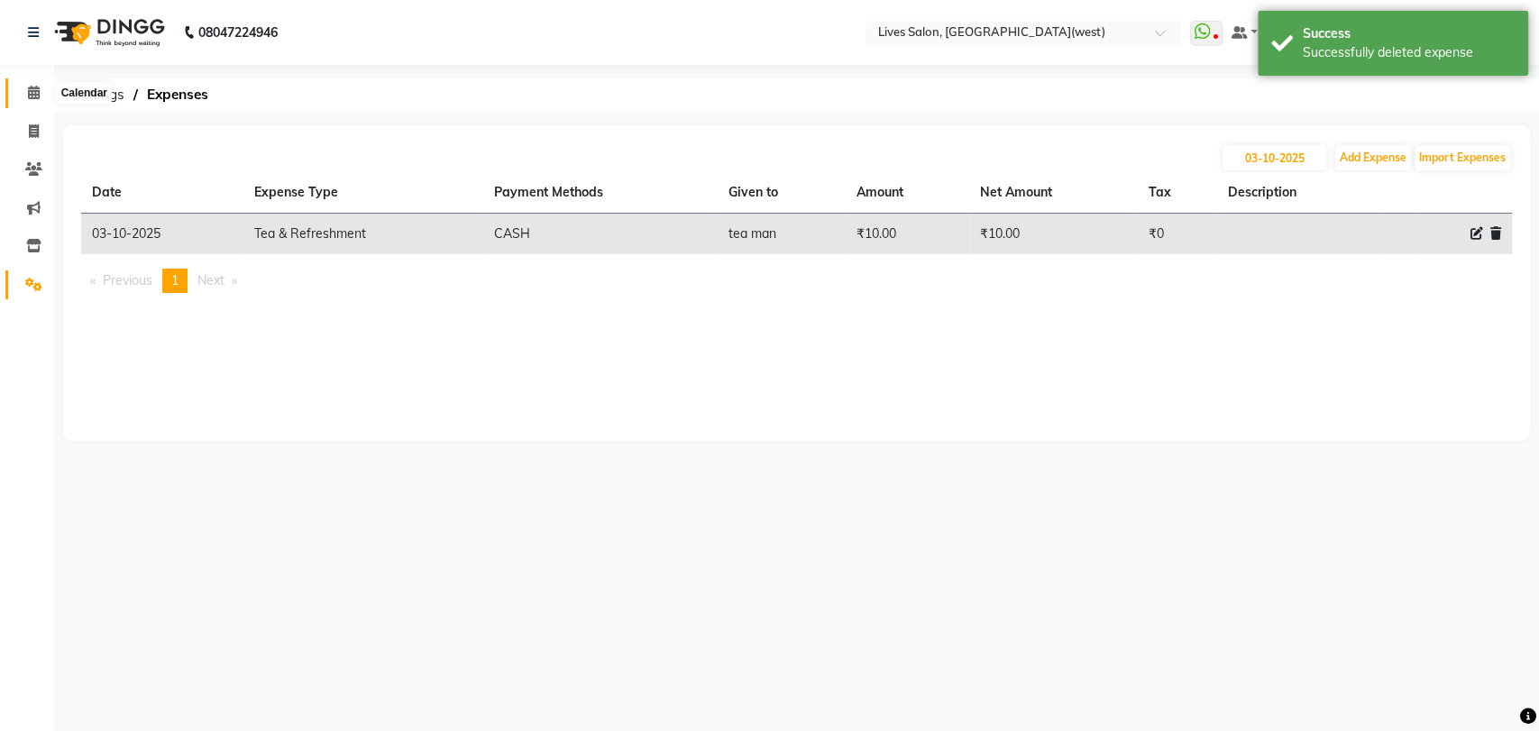
click at [33, 96] on icon at bounding box center [34, 93] width 12 height 14
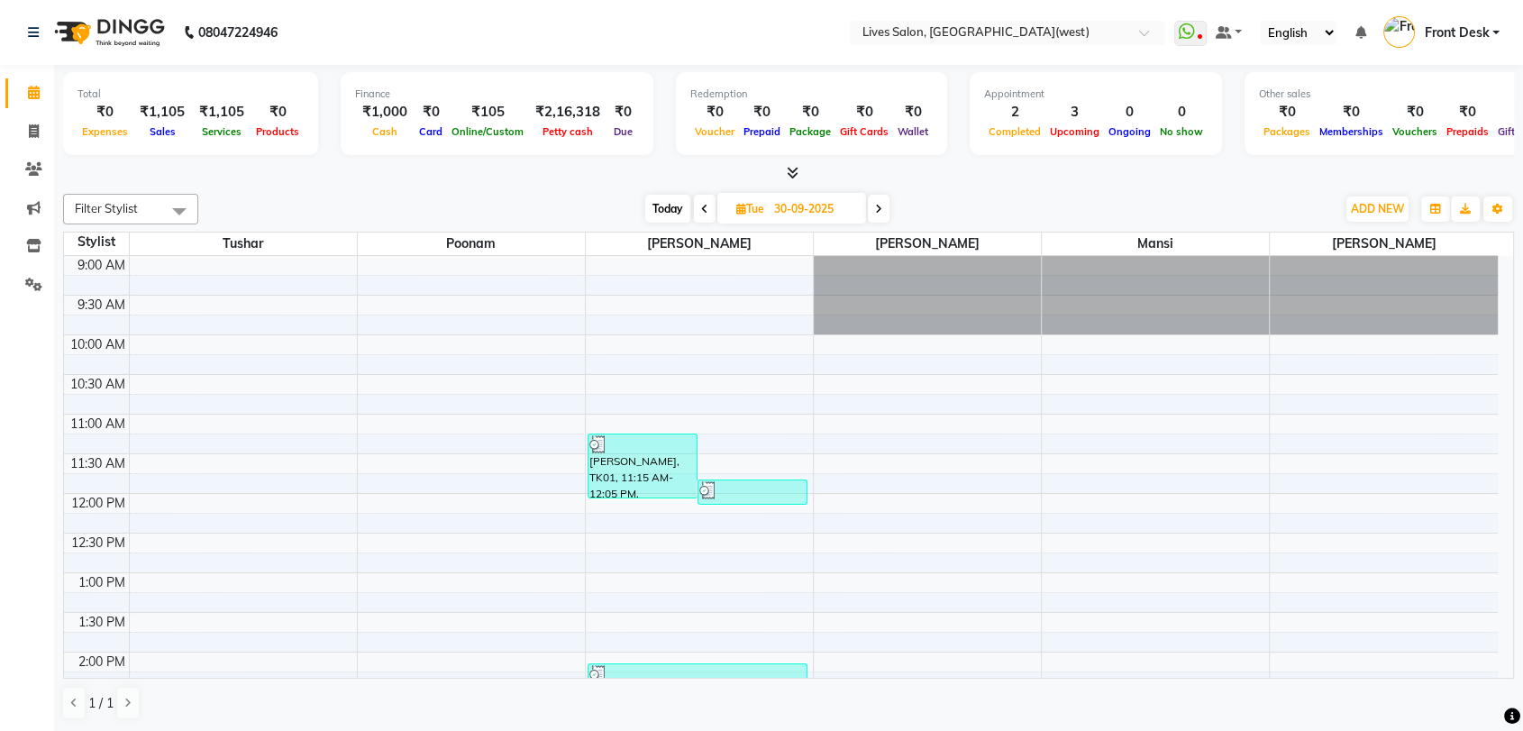
click at [672, 209] on span "Today" at bounding box center [667, 209] width 45 height 28
type input "04-10-2025"
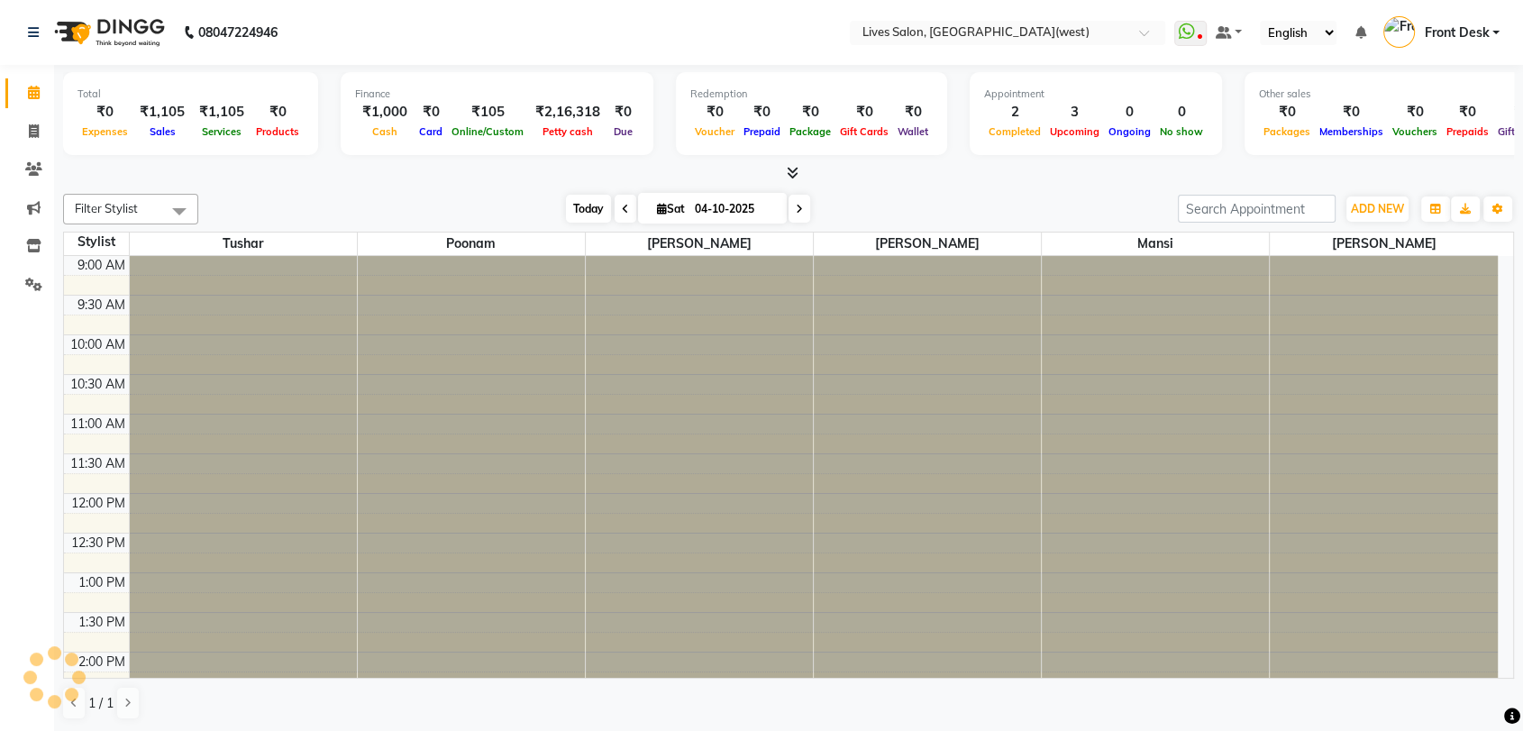
scroll to position [553, 0]
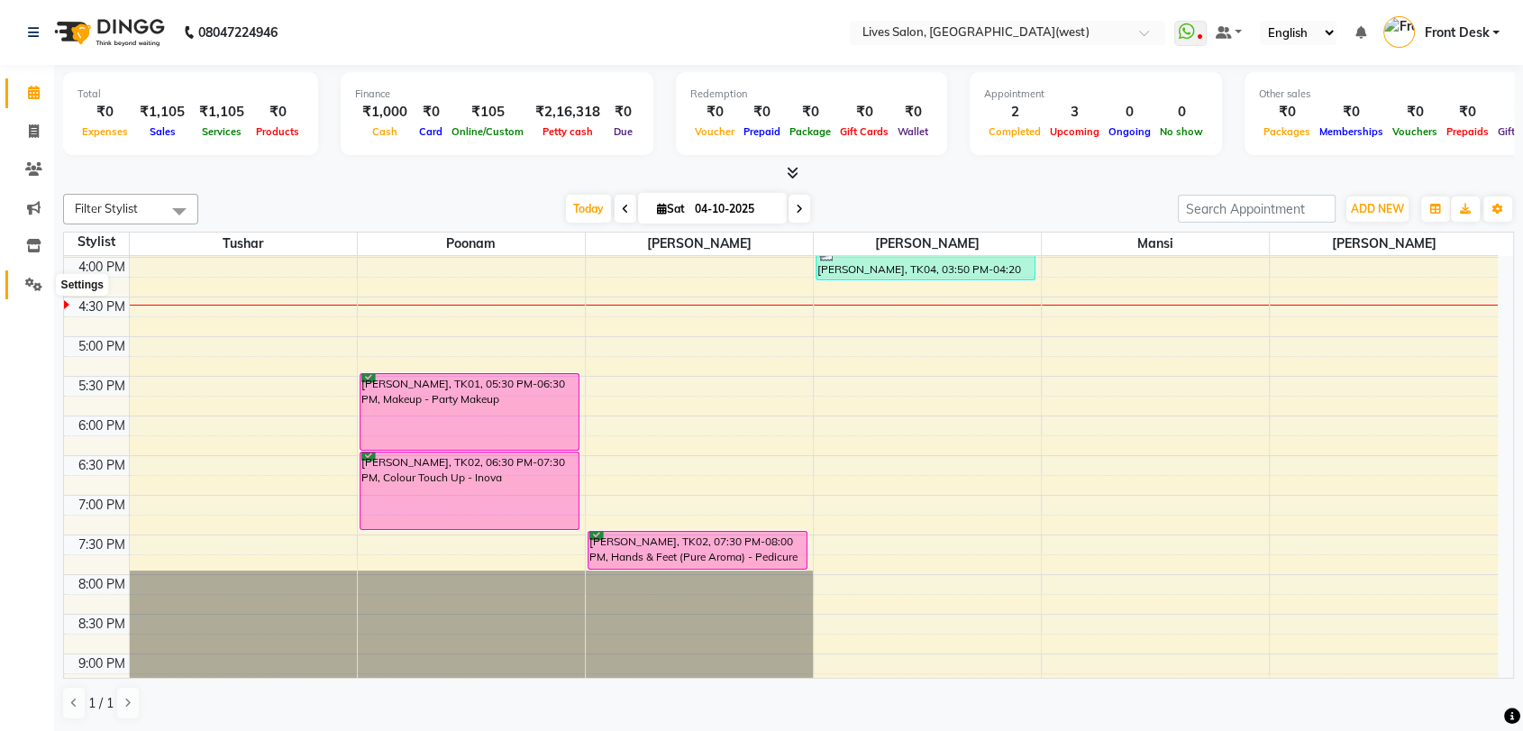
click at [35, 282] on icon at bounding box center [33, 285] width 17 height 14
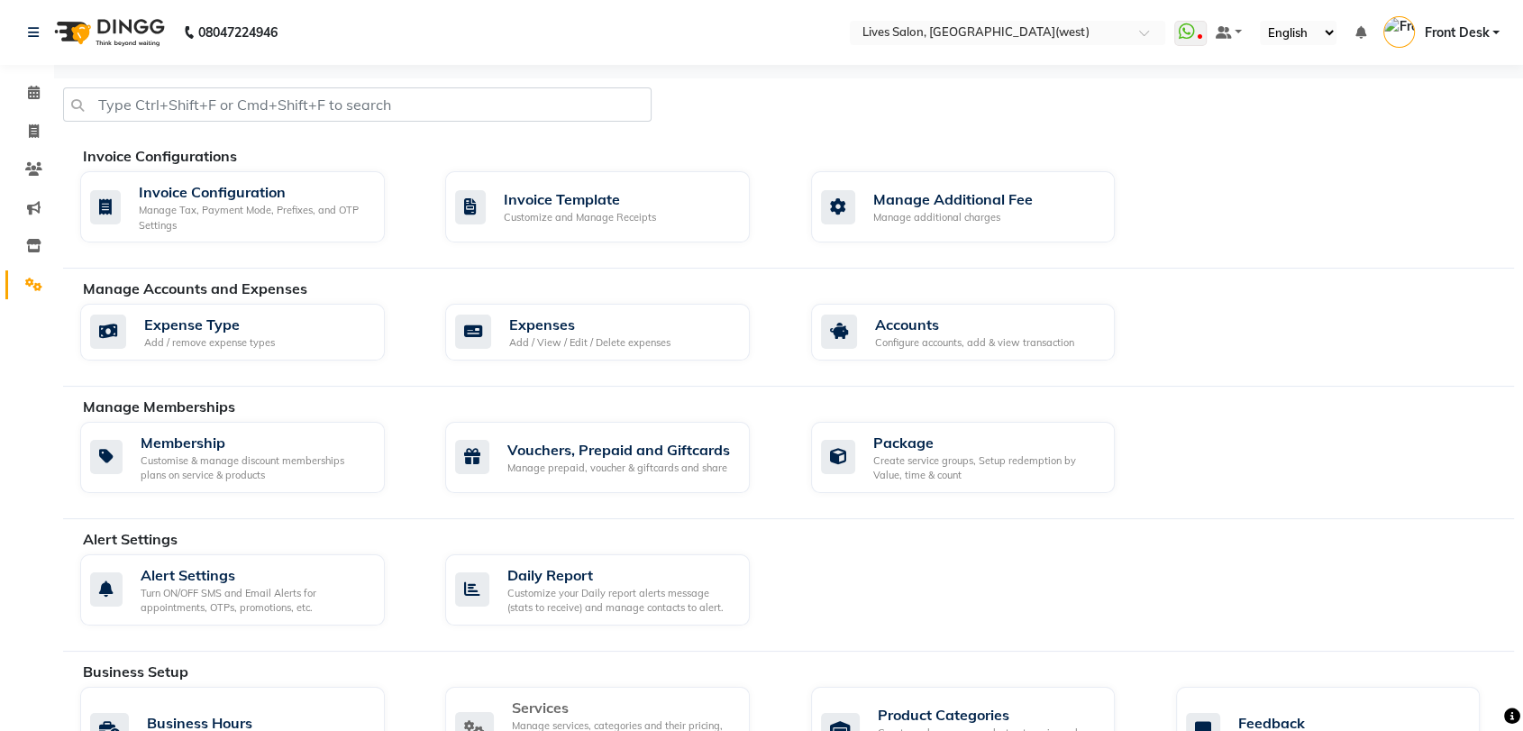
click at [605, 712] on div "Services" at bounding box center [624, 708] width 224 height 22
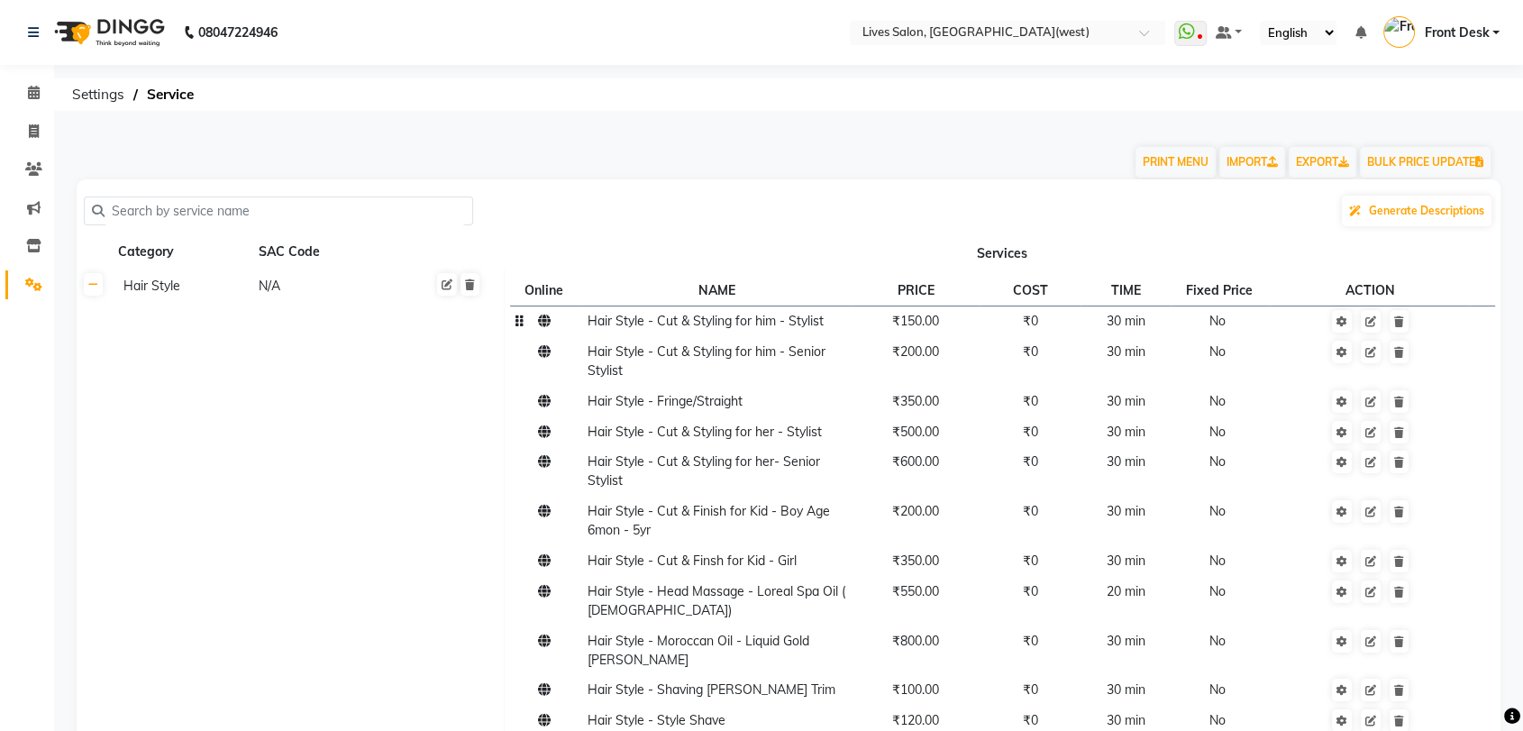
click at [928, 319] on span "₹150.00" at bounding box center [915, 321] width 47 height 16
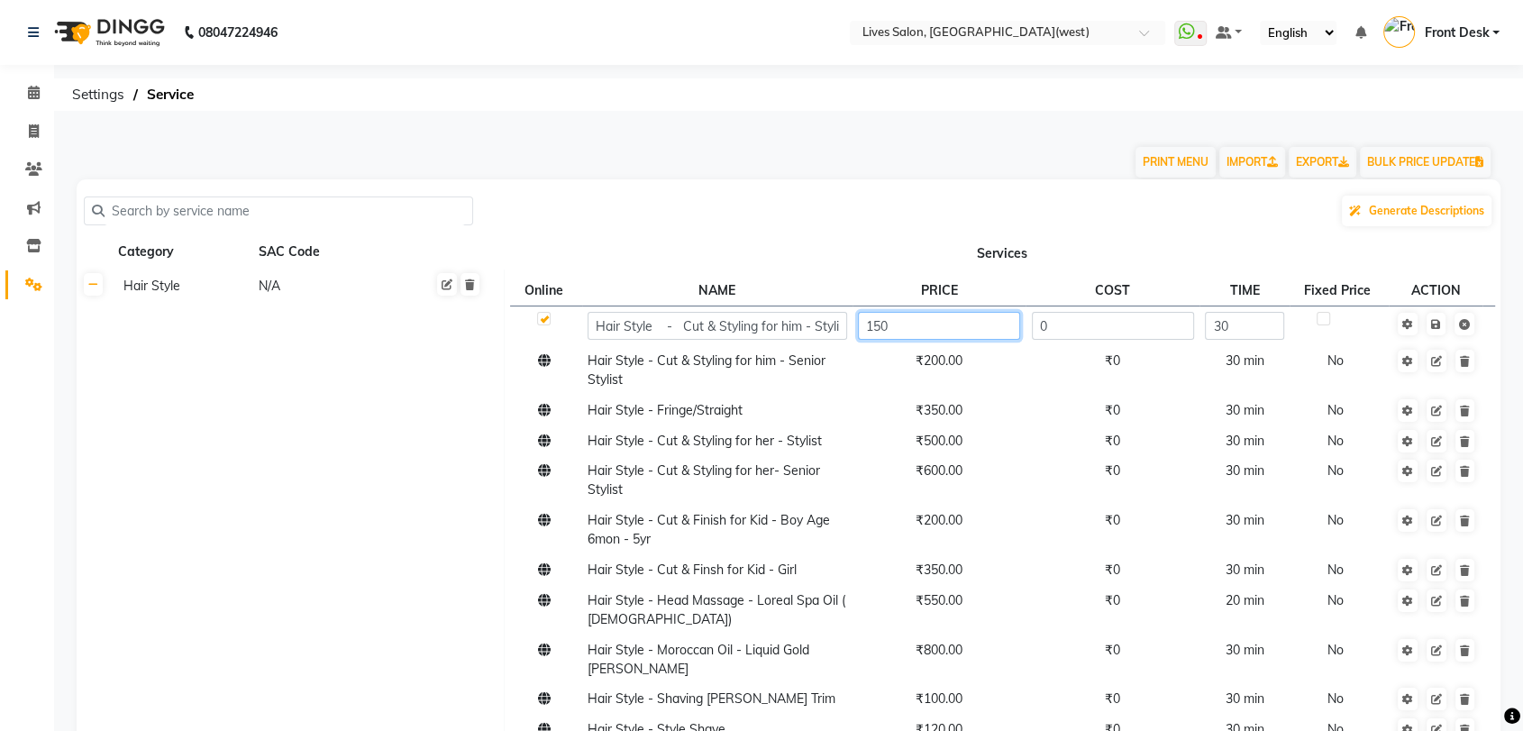
click at [885, 326] on input "150" at bounding box center [939, 326] width 162 height 28
type input "1"
type input "200"
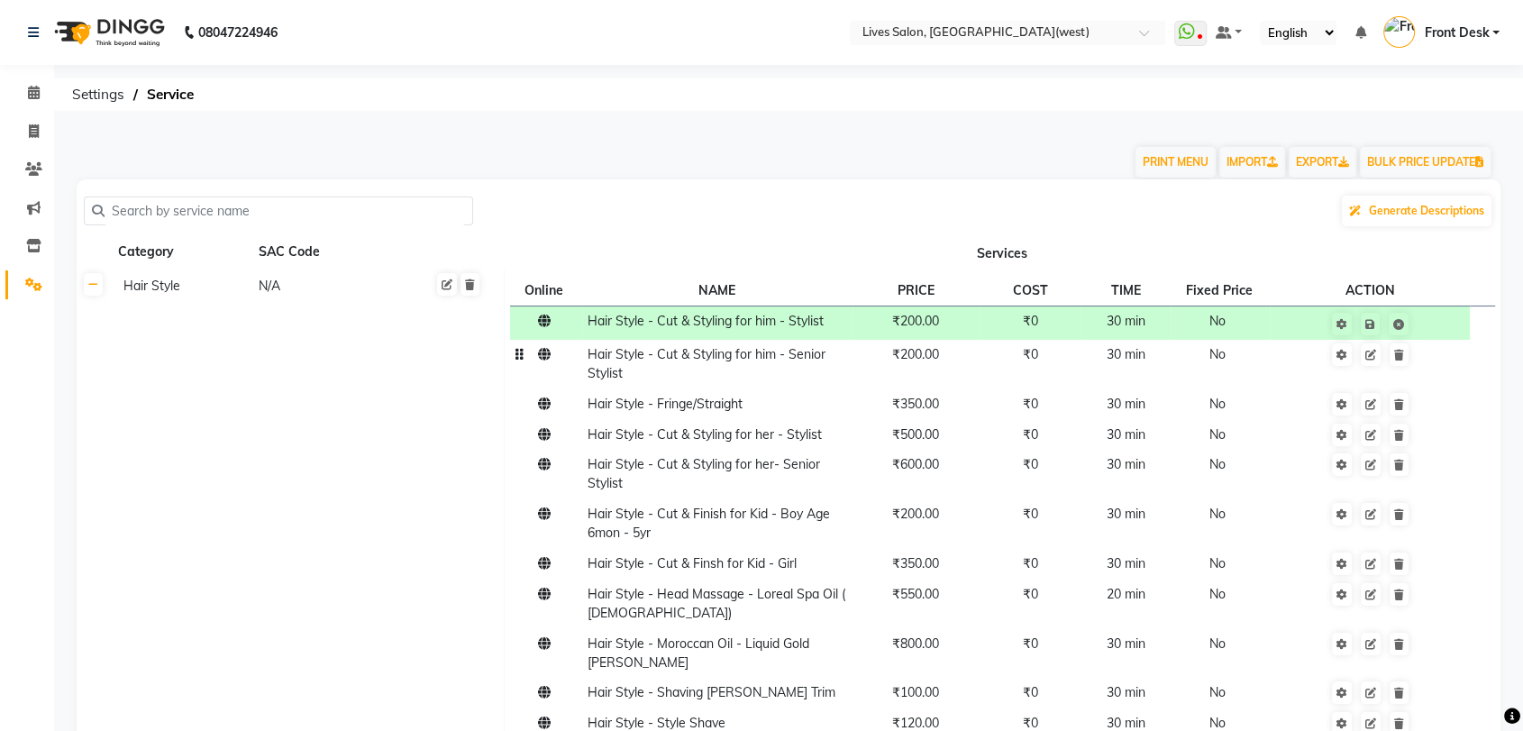
click at [939, 360] on span "₹200.00" at bounding box center [915, 354] width 47 height 16
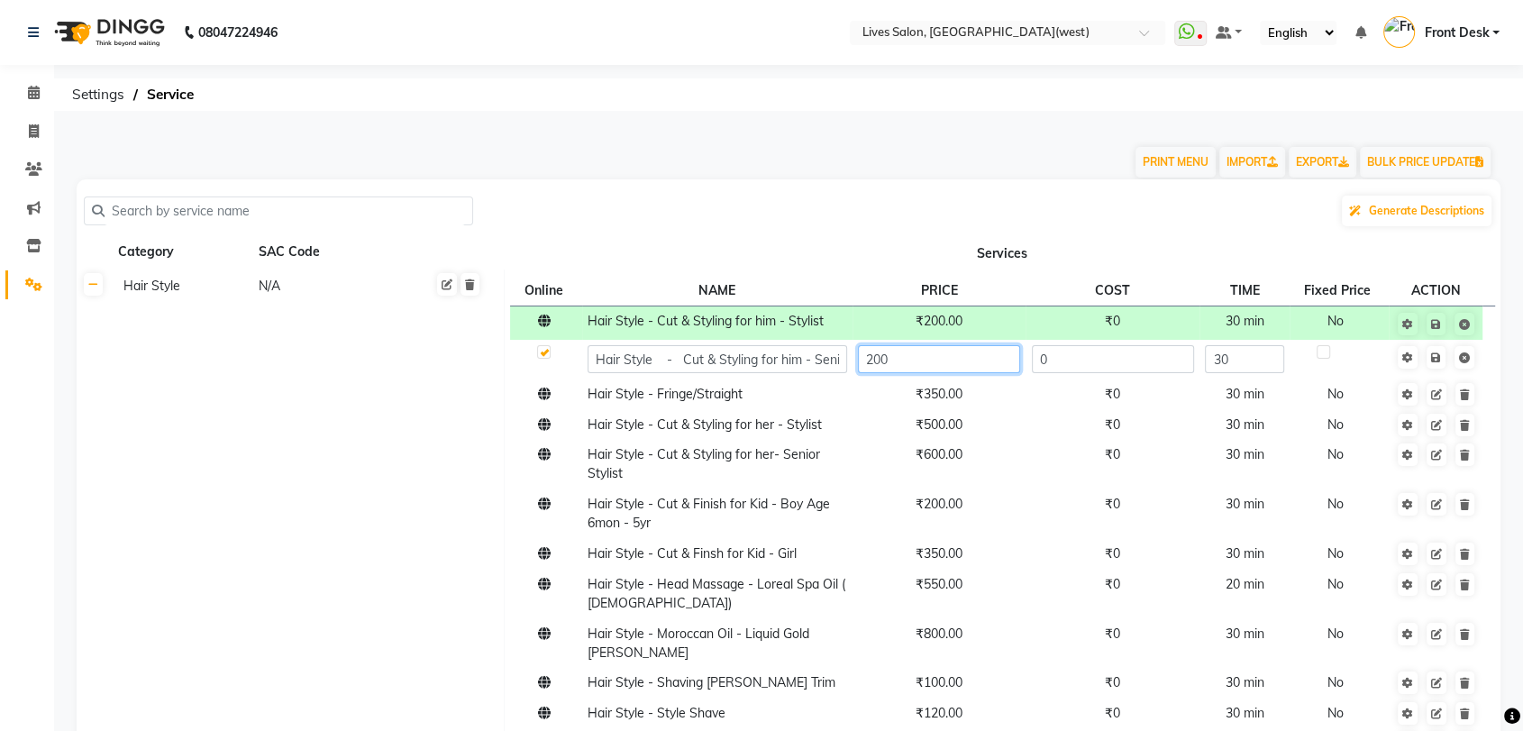
click at [882, 362] on input "200" at bounding box center [939, 359] width 162 height 28
type input "250"
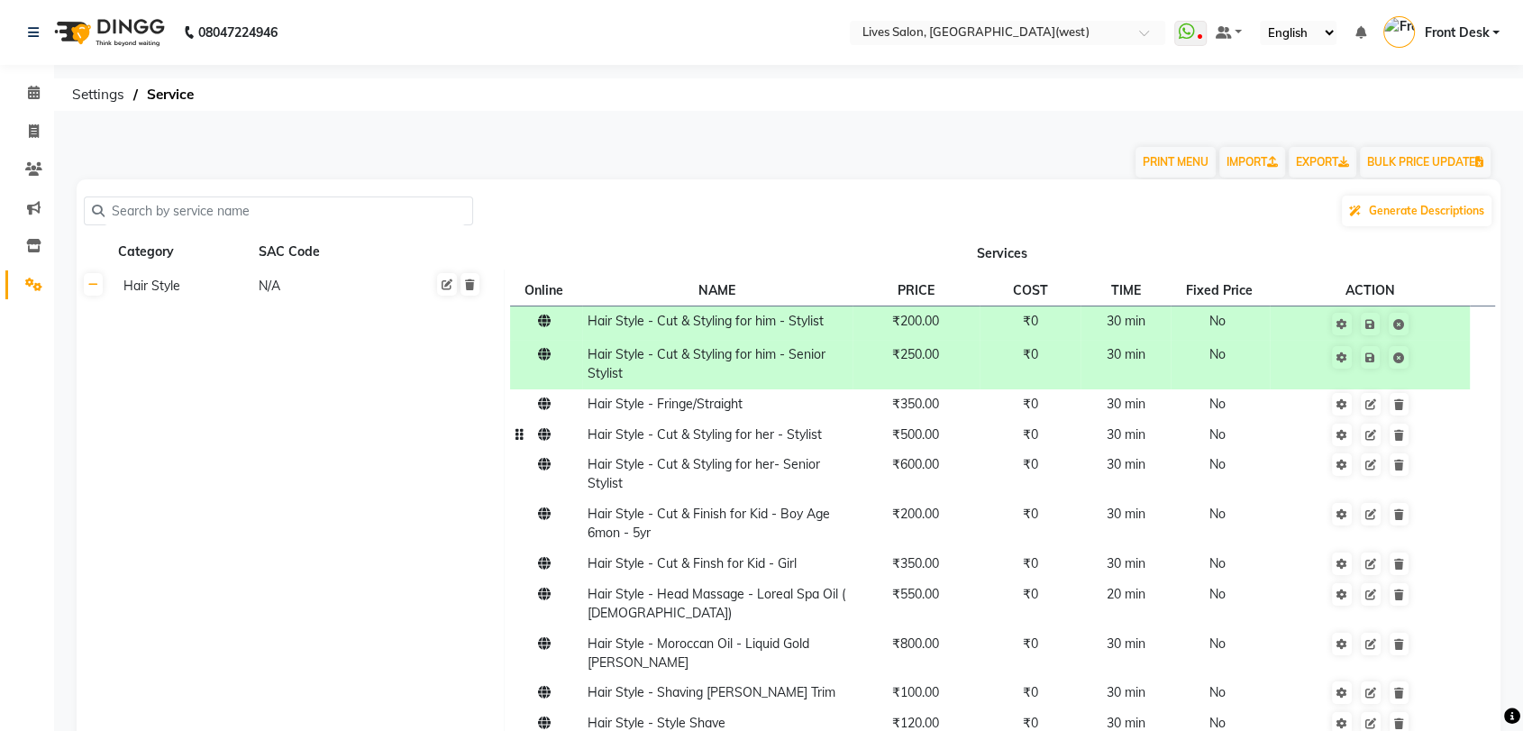
click at [871, 419] on td "₹500.00" at bounding box center [916, 434] width 127 height 31
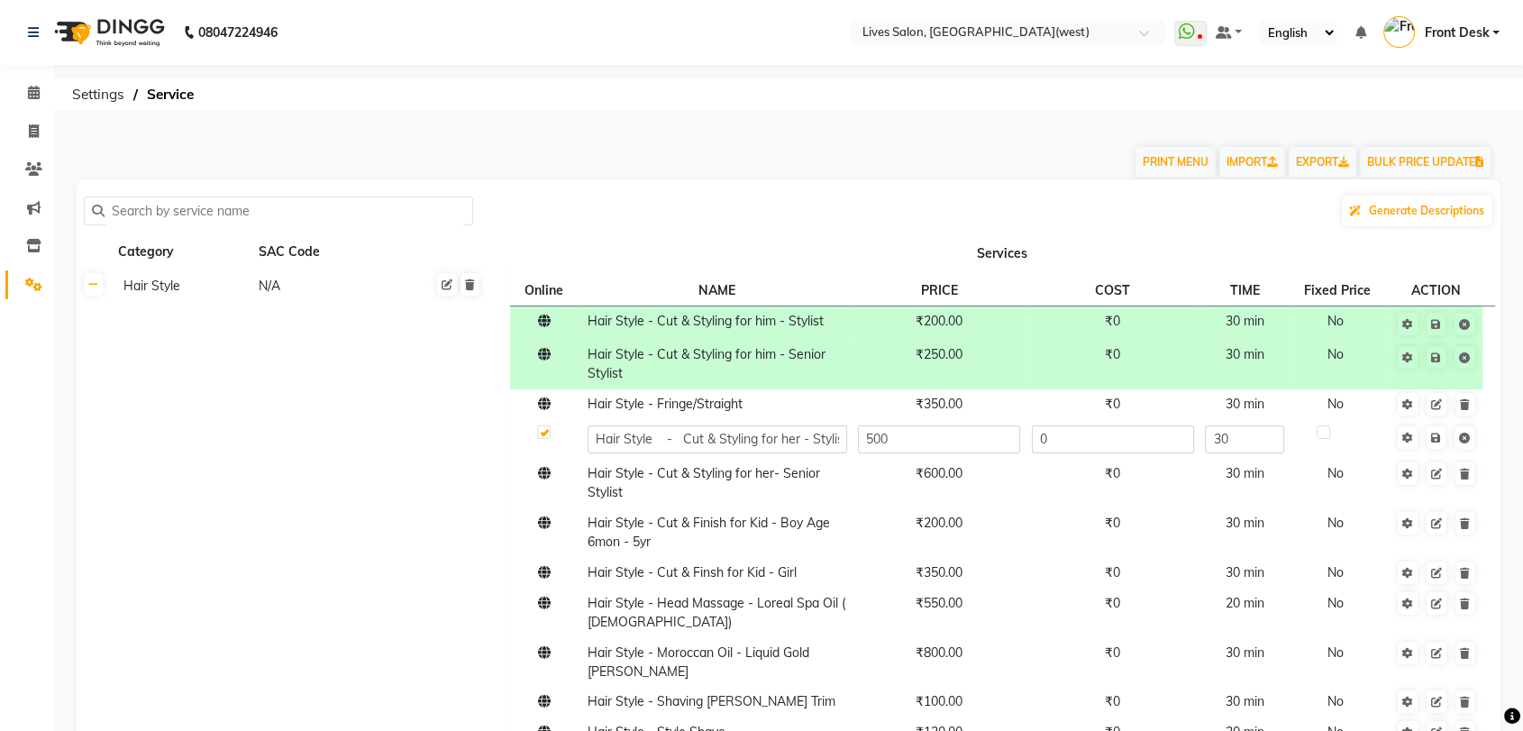
click at [858, 215] on div "Generate Descriptions" at bounding box center [789, 211] width 1410 height 34
click at [893, 481] on td "₹600.00" at bounding box center [940, 484] width 174 height 50
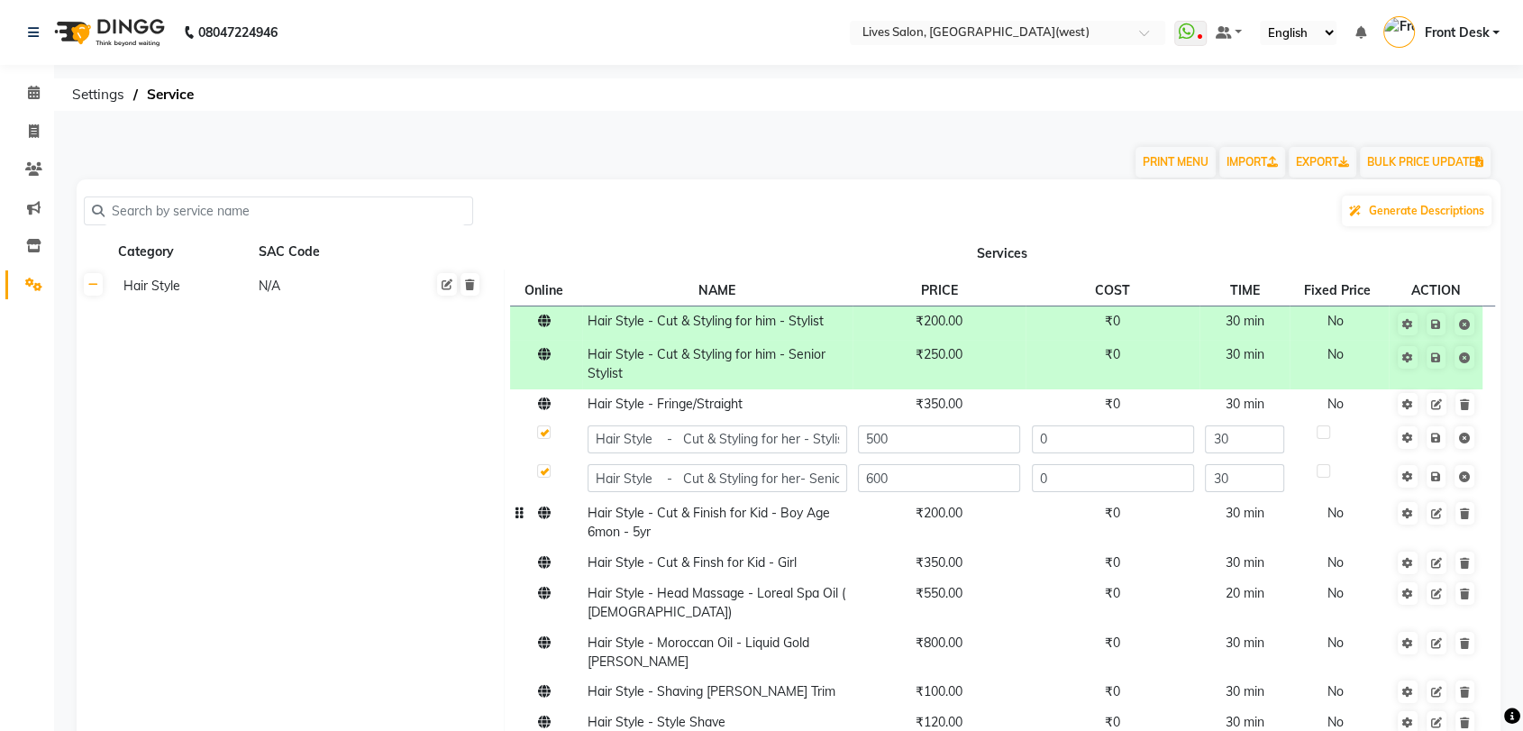
click at [880, 535] on td "₹200.00" at bounding box center [940, 524] width 174 height 50
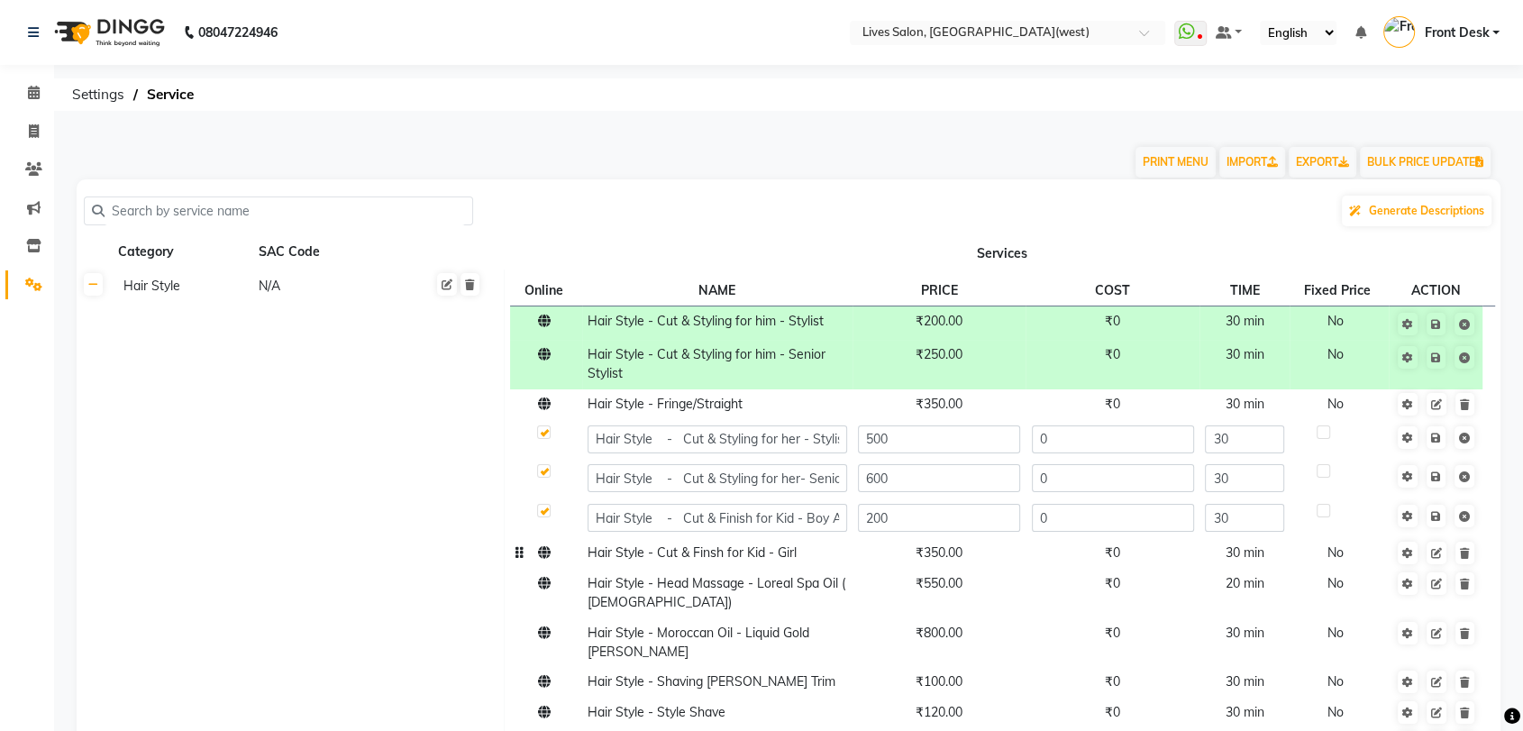
click at [873, 554] on td "₹350.00" at bounding box center [940, 553] width 174 height 31
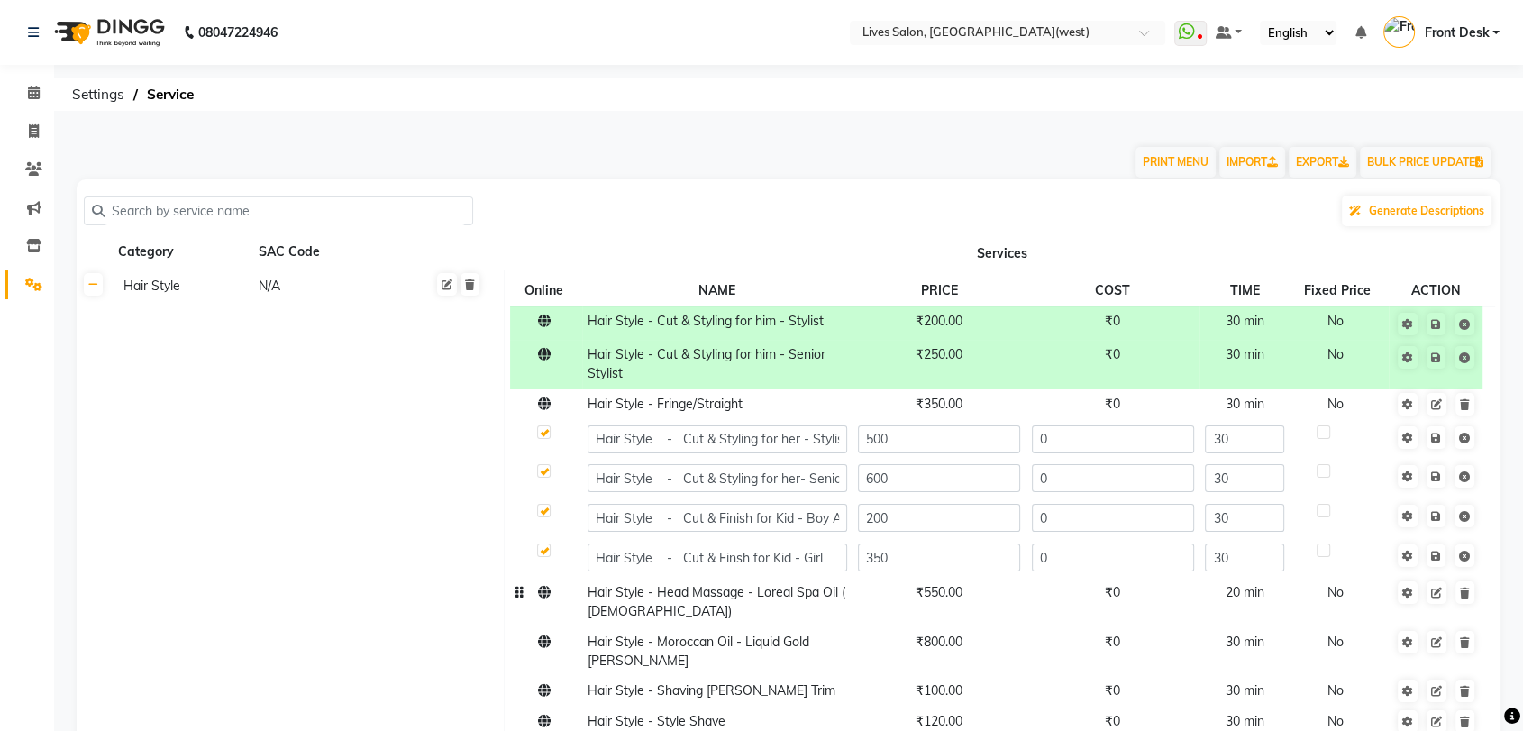
click at [881, 619] on td "₹550.00" at bounding box center [940, 602] width 174 height 50
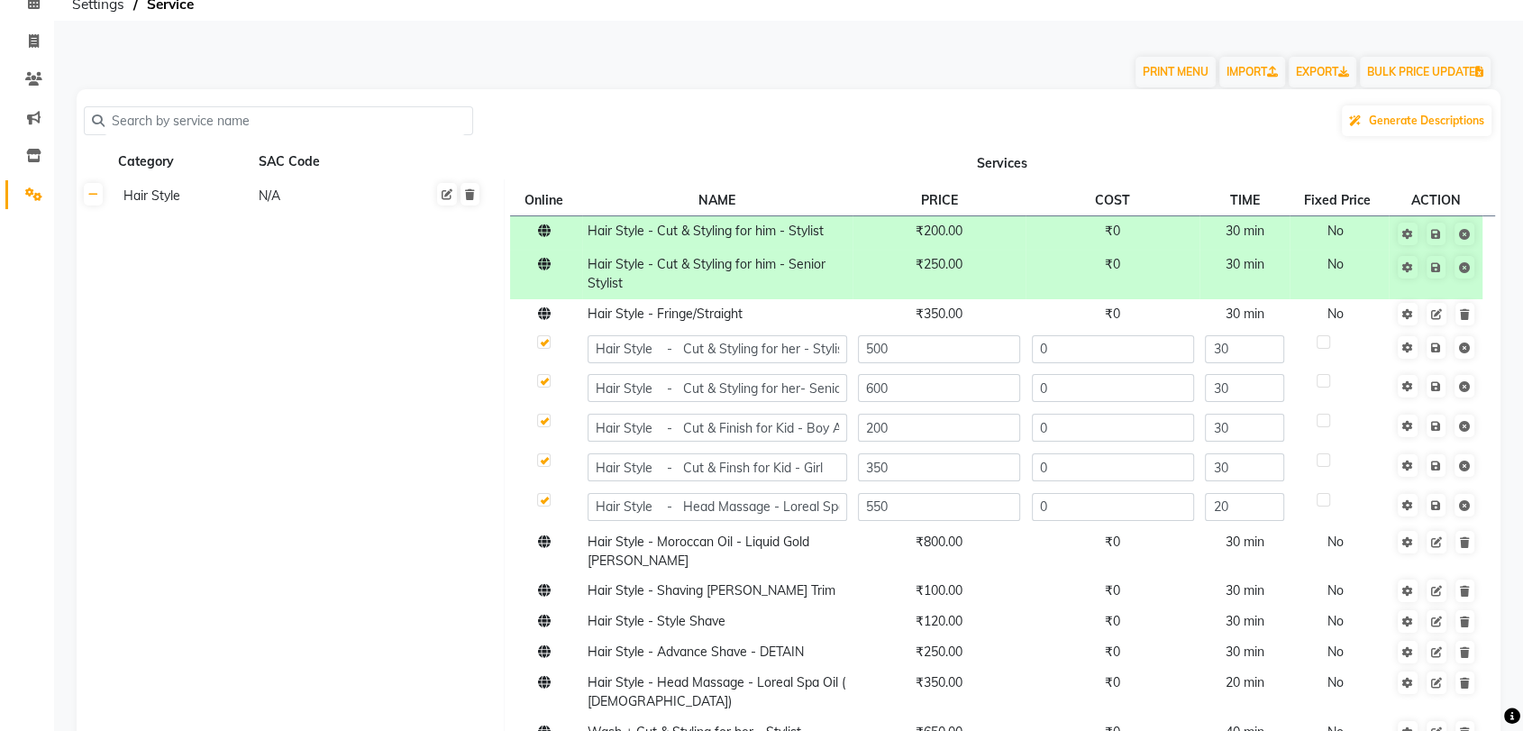
scroll to position [120, 0]
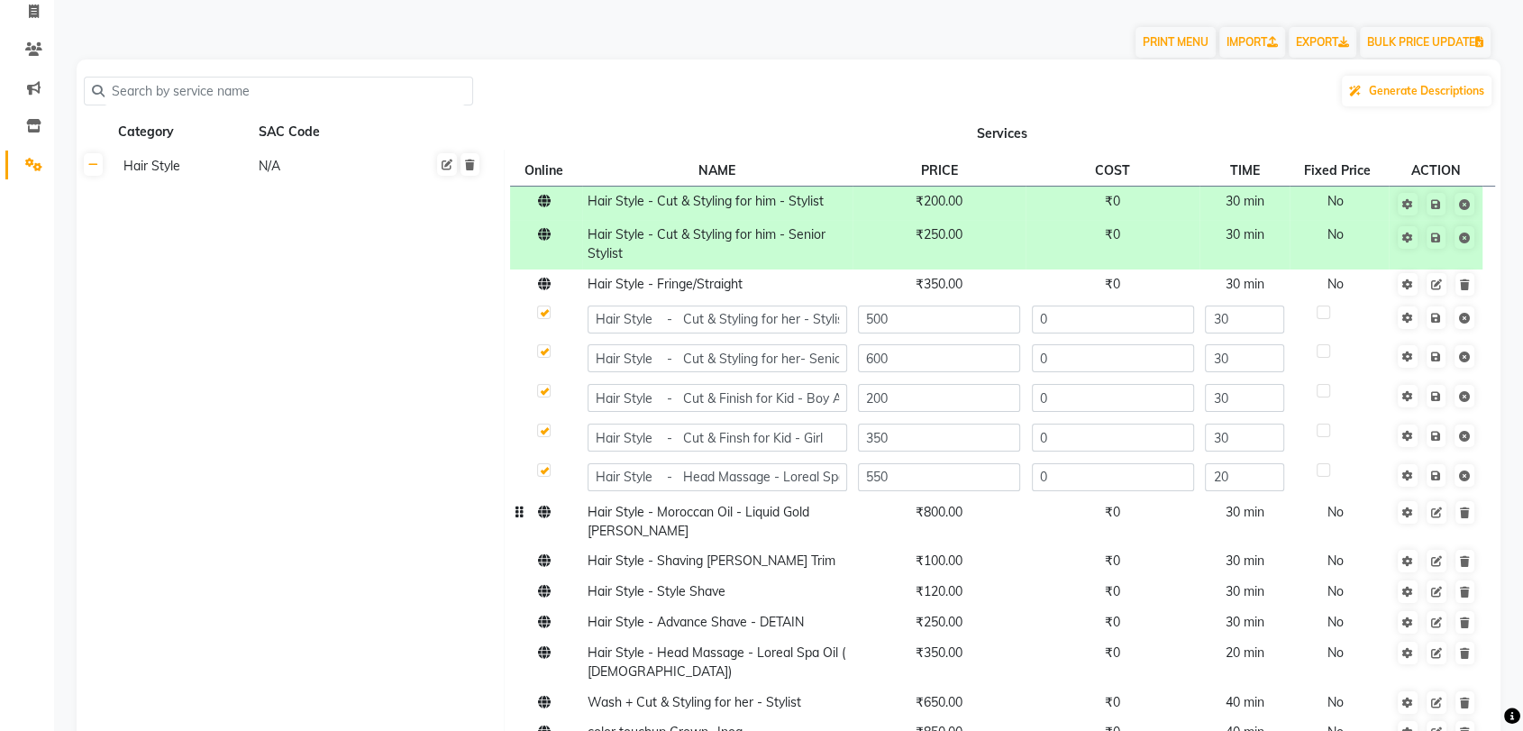
click at [953, 517] on span "₹800.00" at bounding box center [939, 512] width 47 height 16
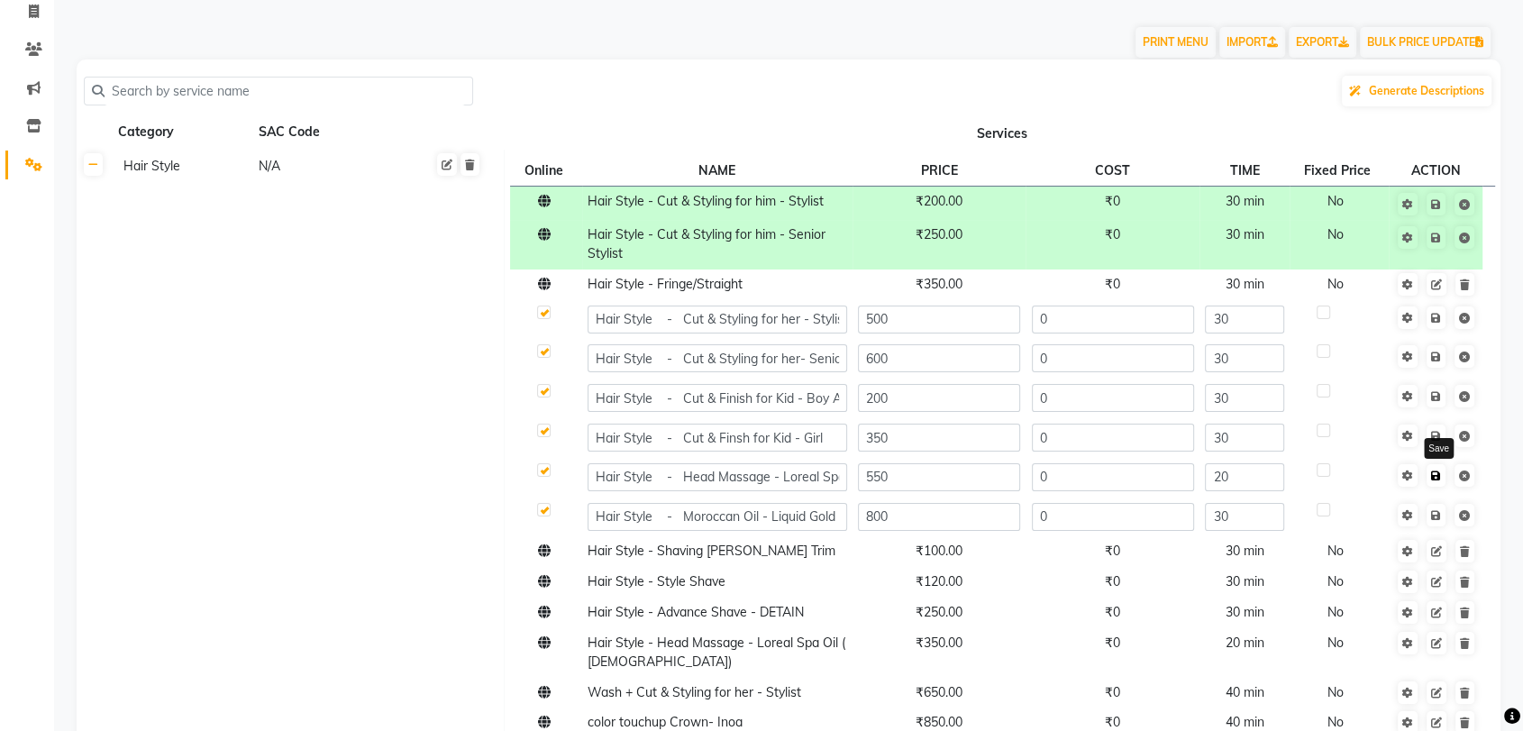
click at [1432, 480] on icon at bounding box center [1437, 476] width 10 height 11
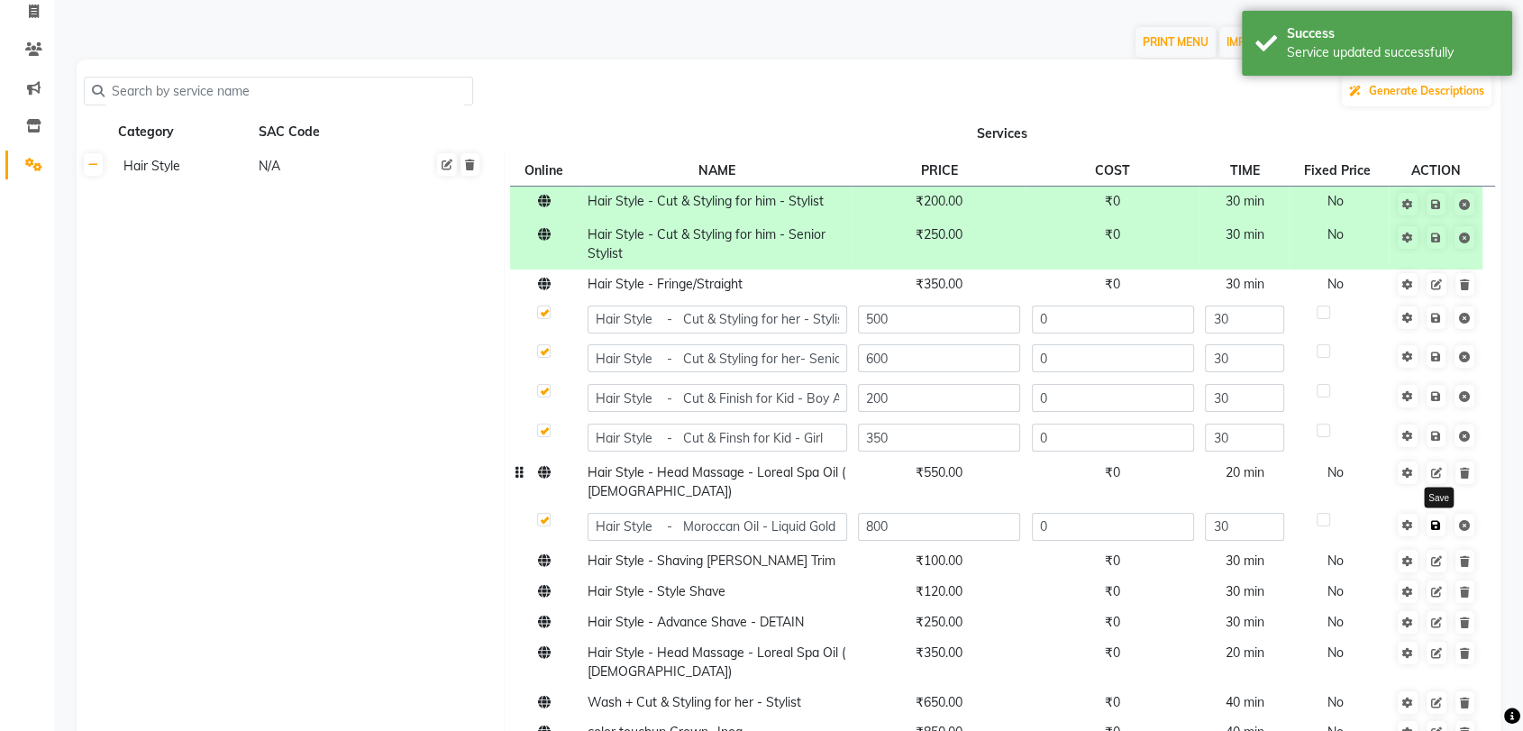
click at [1442, 527] on link at bounding box center [1436, 525] width 19 height 23
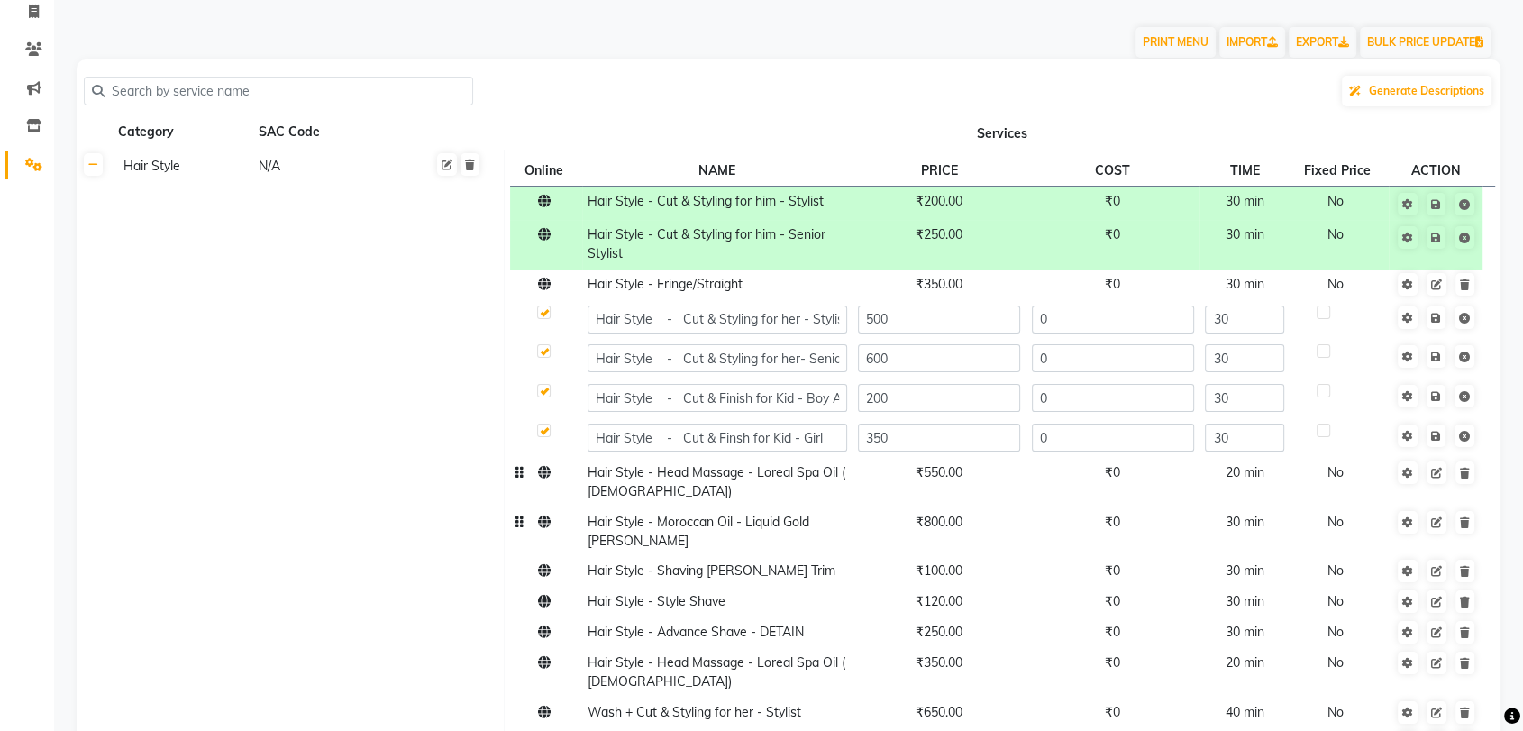
click at [1271, 84] on div "Generate Descriptions" at bounding box center [789, 91] width 1410 height 34
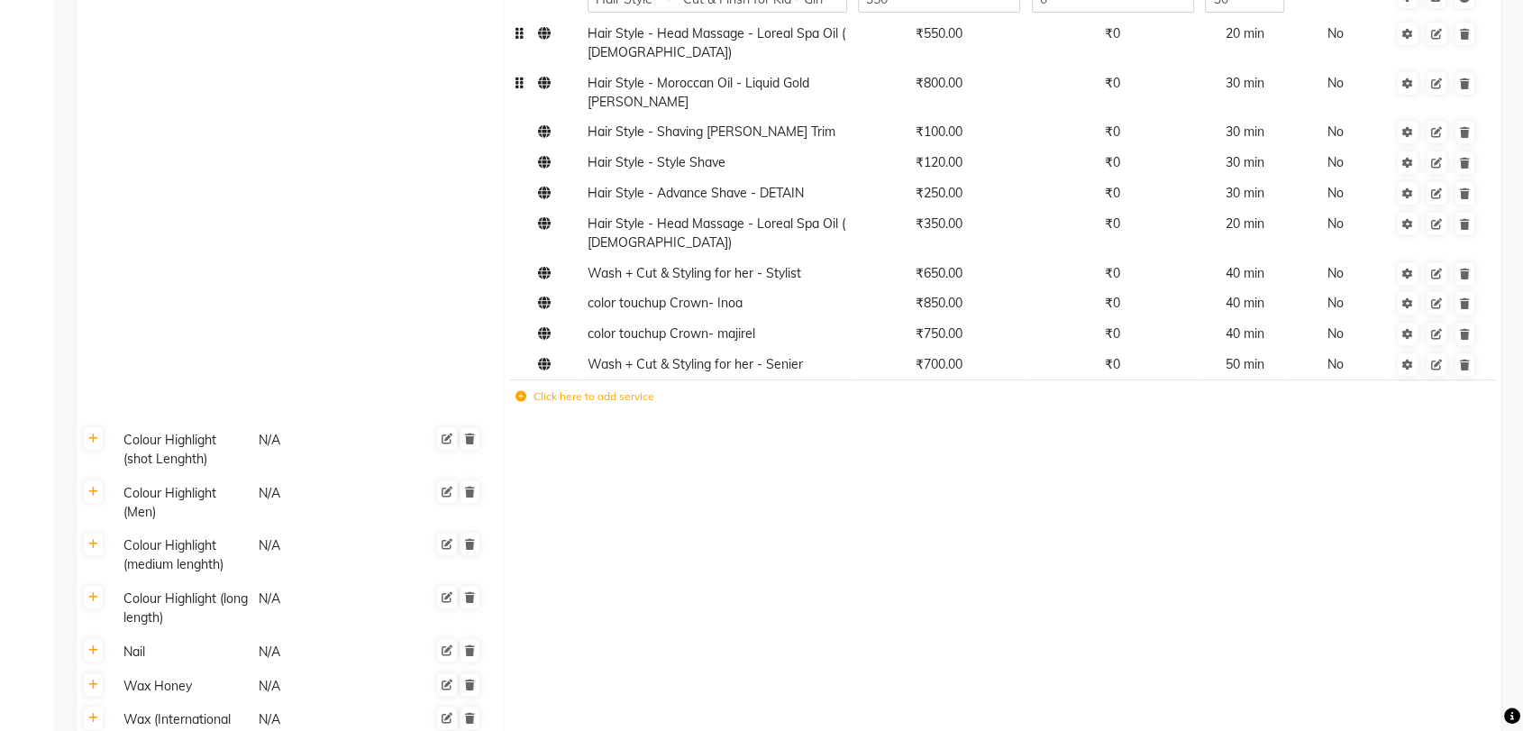
scroll to position [561, 0]
click at [91, 432] on icon at bounding box center [93, 437] width 10 height 11
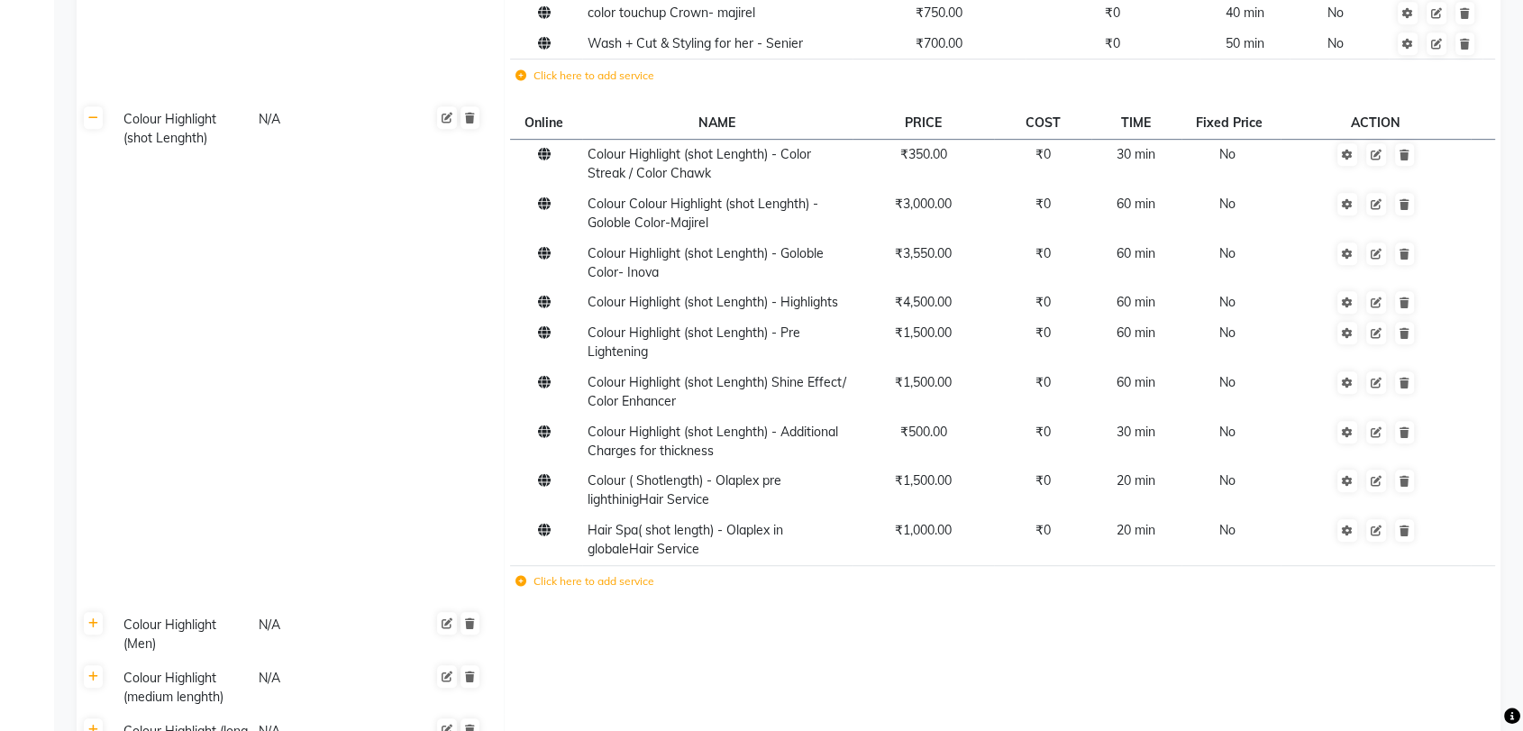
scroll to position [876, 0]
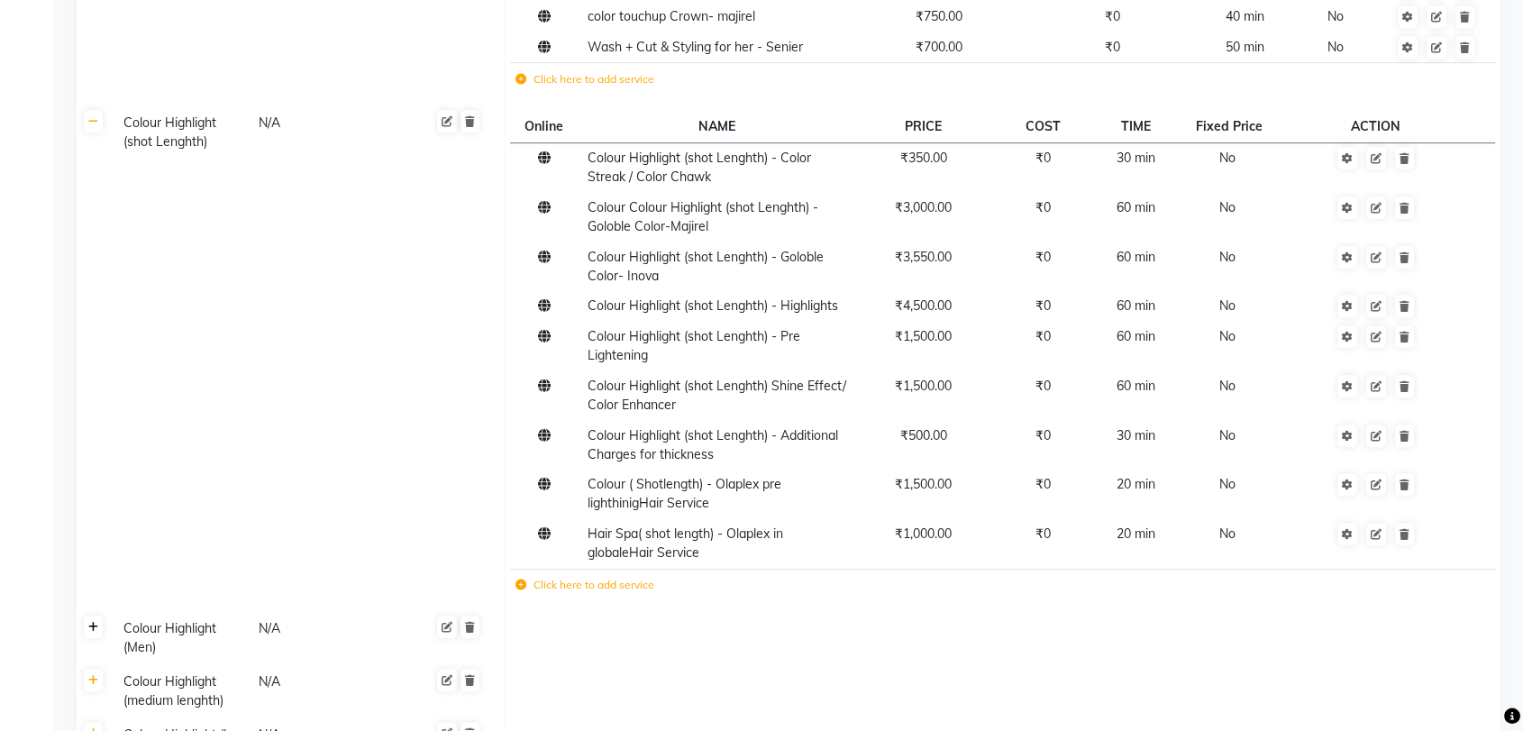
click at [94, 622] on icon at bounding box center [93, 627] width 10 height 11
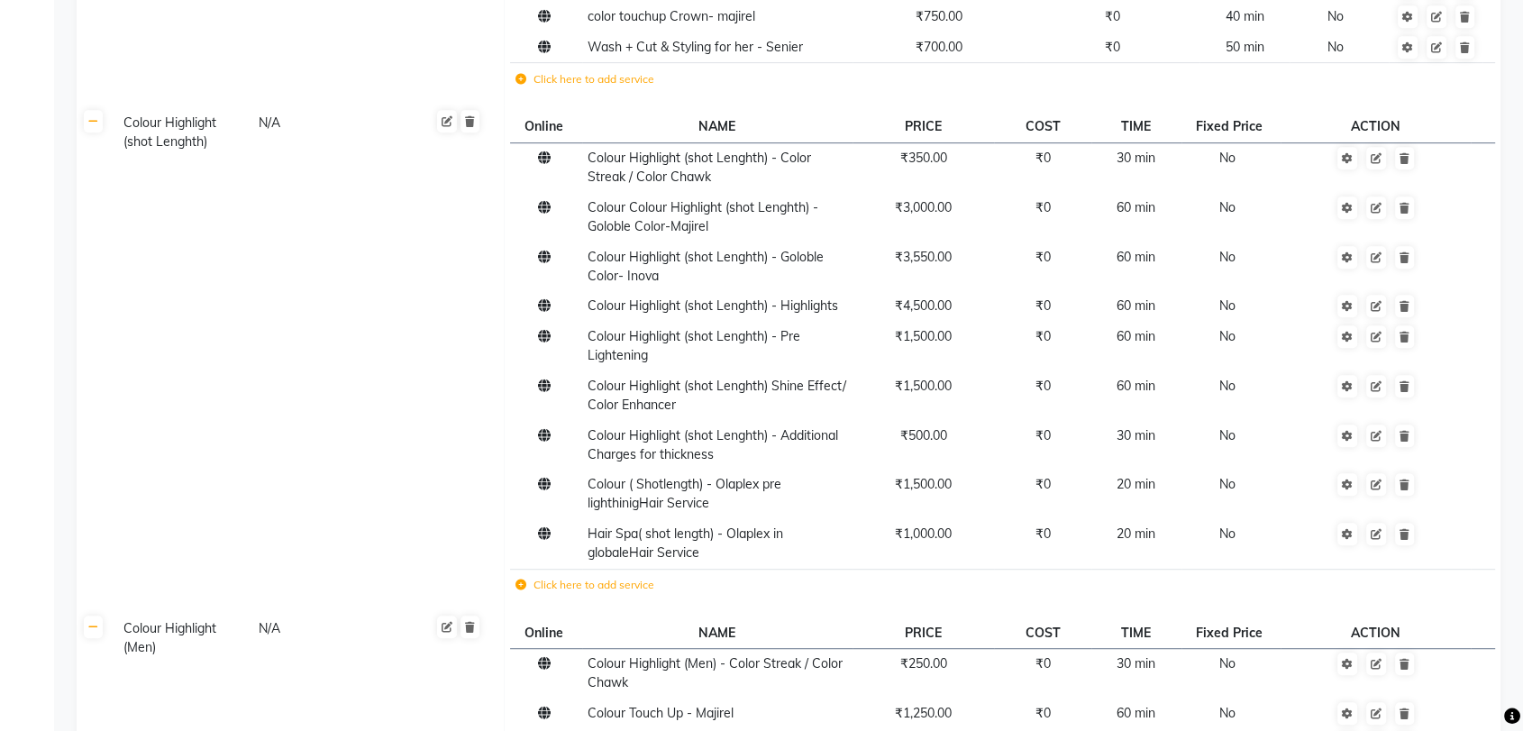
click at [310, 223] on td "Colour Highlight (shot Lenghth) N/A" at bounding box center [307, 358] width 393 height 506
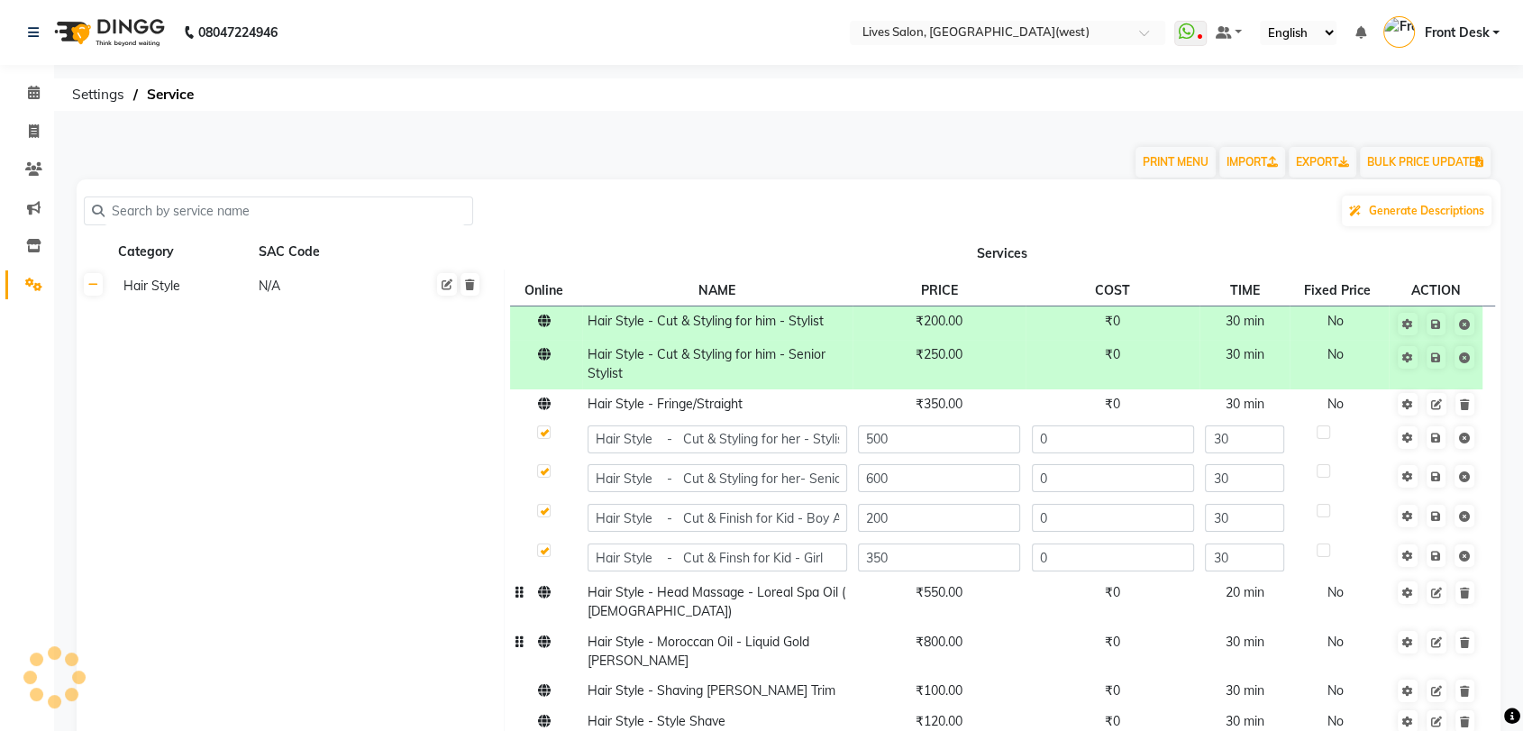
click at [1493, 40] on link "Front Desk" at bounding box center [1442, 33] width 116 height 30
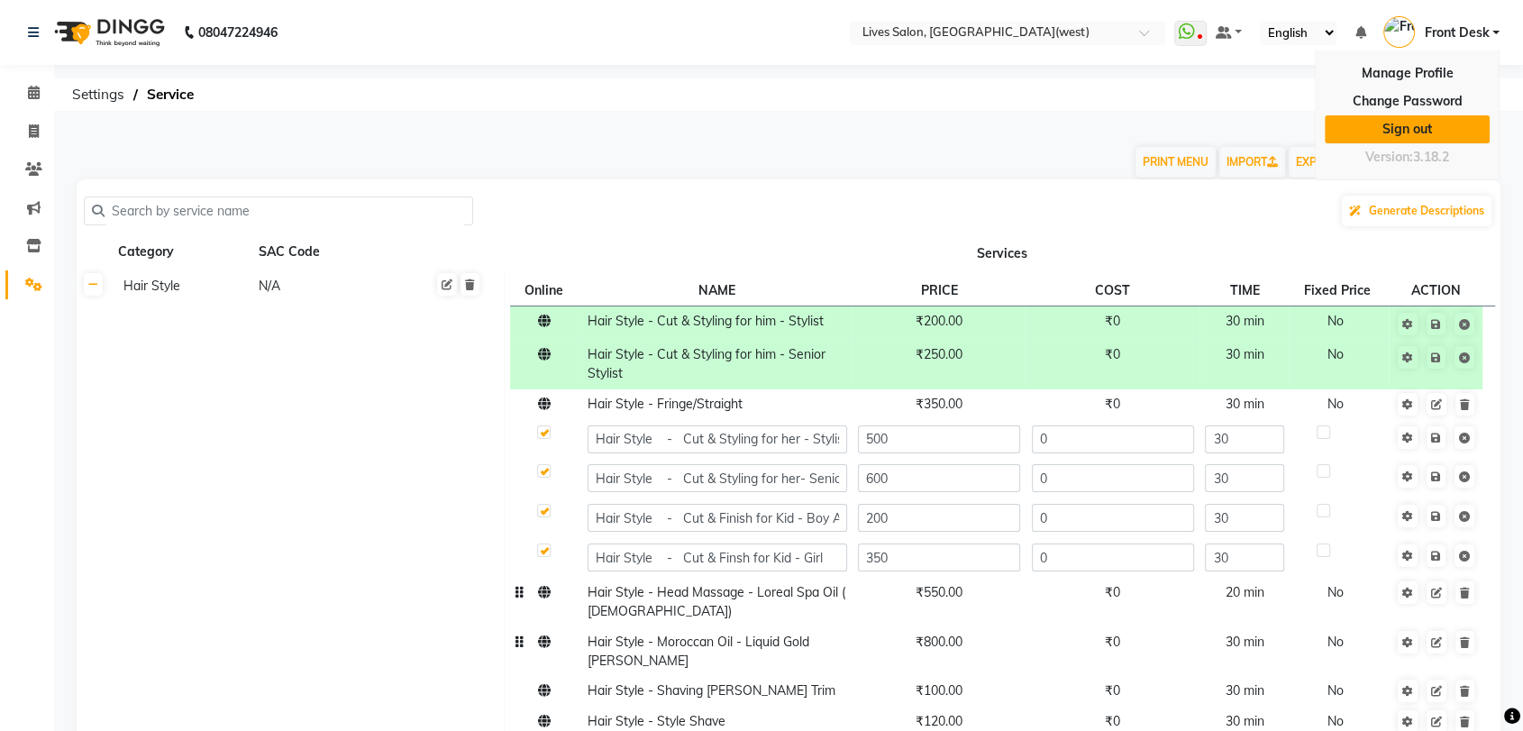
click at [1428, 124] on link "Sign out" at bounding box center [1407, 129] width 165 height 28
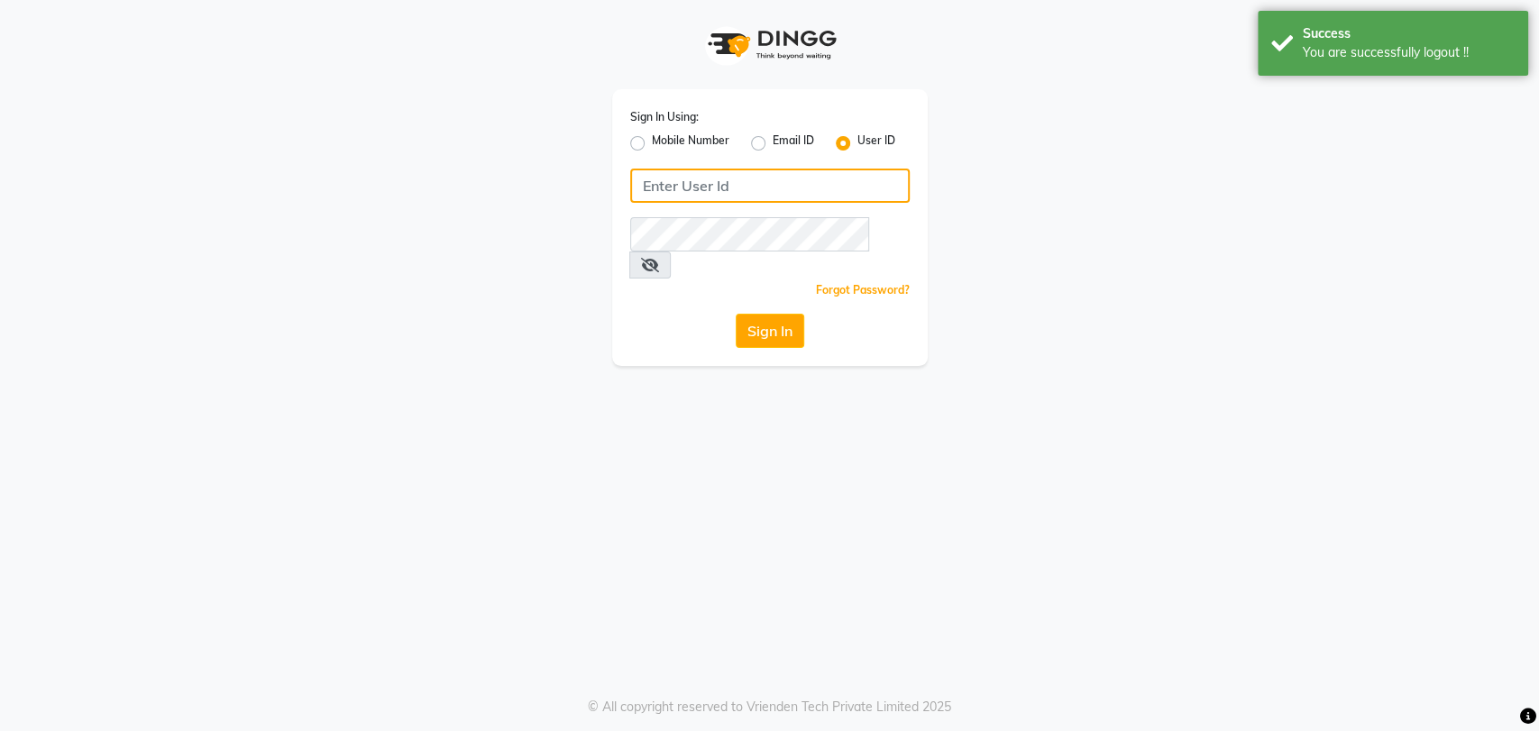
click at [656, 192] on input "Username" at bounding box center [769, 186] width 279 height 34
type input "p"
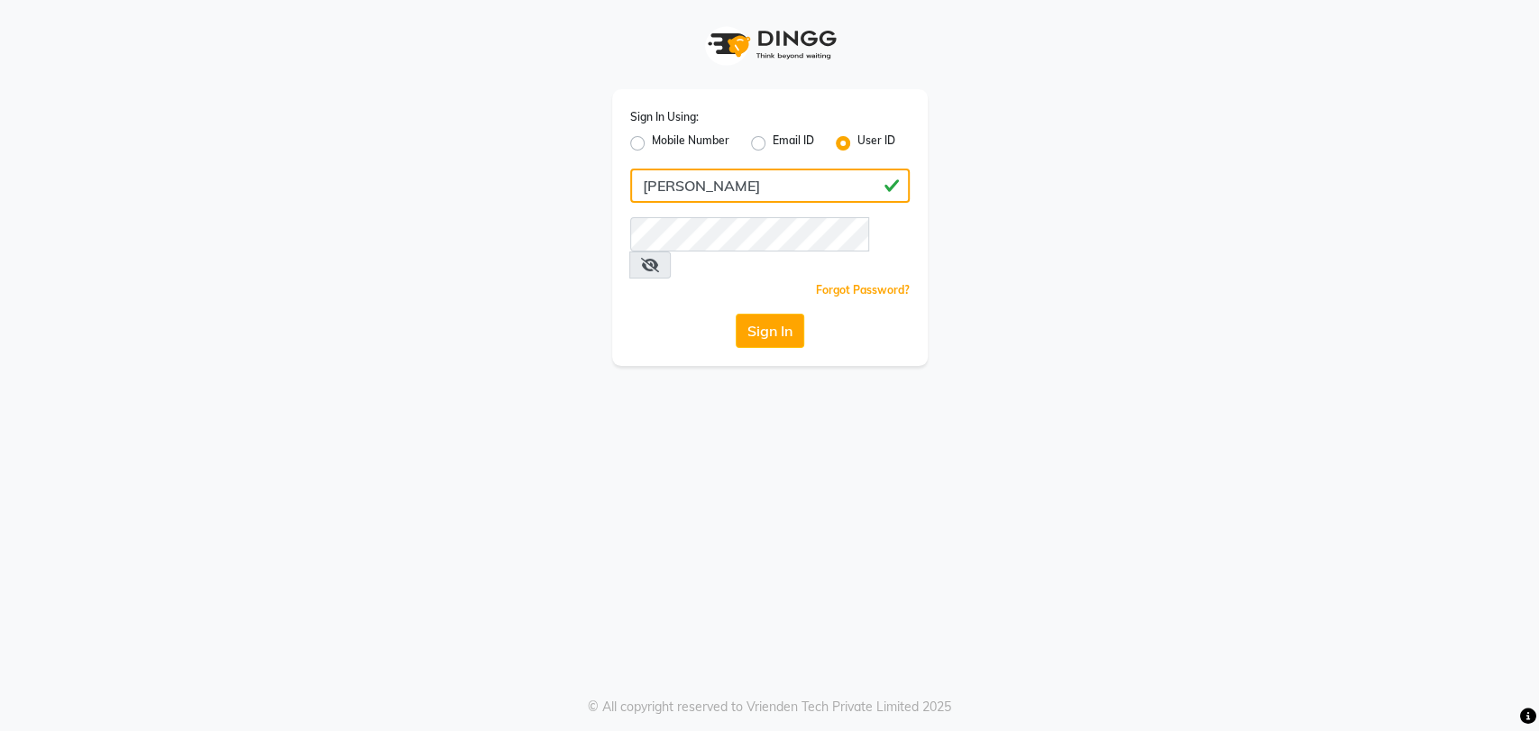
type input "[PERSON_NAME]"
click at [672, 117] on label "Sign In Using:" at bounding box center [664, 117] width 69 height 16
click at [659, 258] on icon at bounding box center [650, 265] width 18 height 14
click at [750, 314] on button "Sign In" at bounding box center [770, 331] width 69 height 34
